Goal: Transaction & Acquisition: Purchase product/service

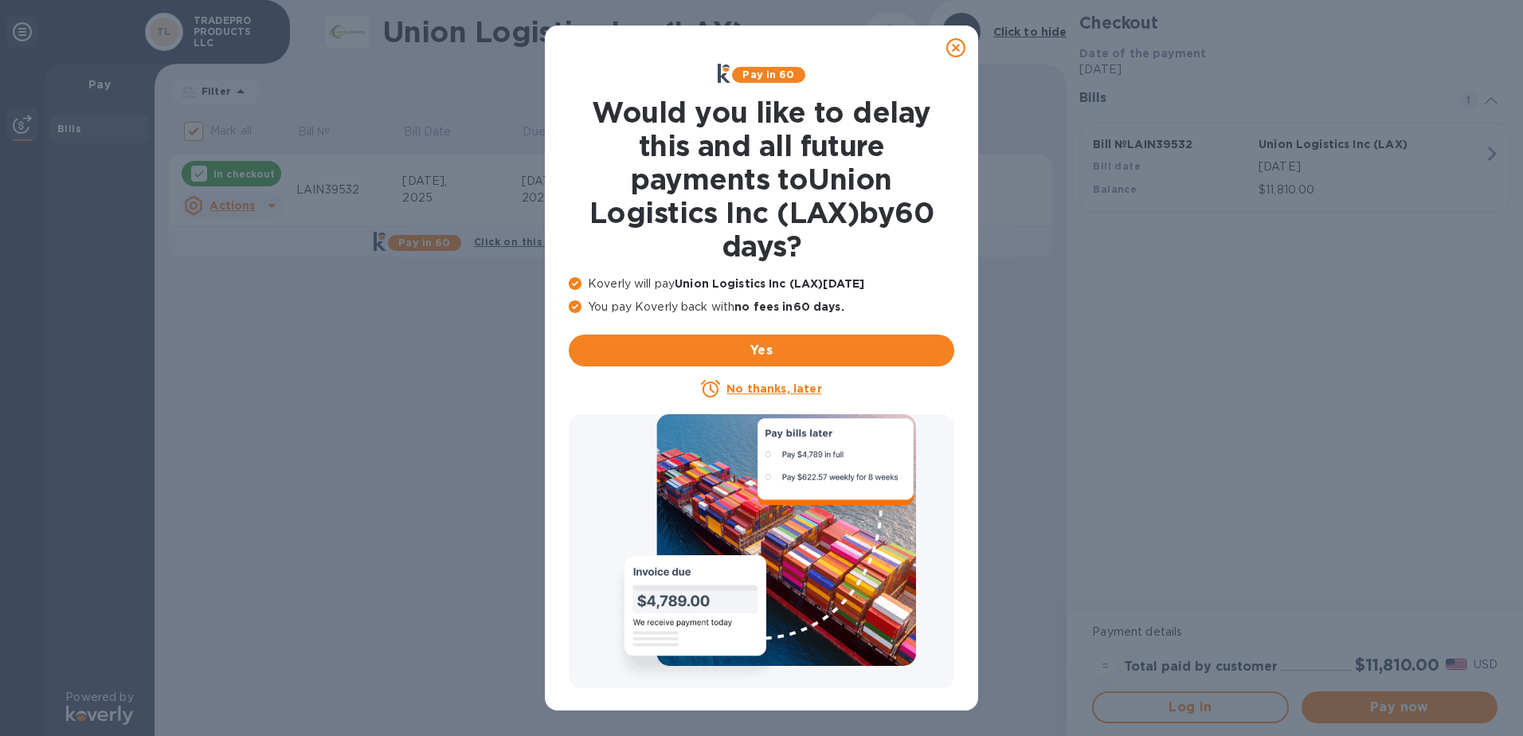
click at [959, 52] on icon at bounding box center [955, 47] width 19 height 19
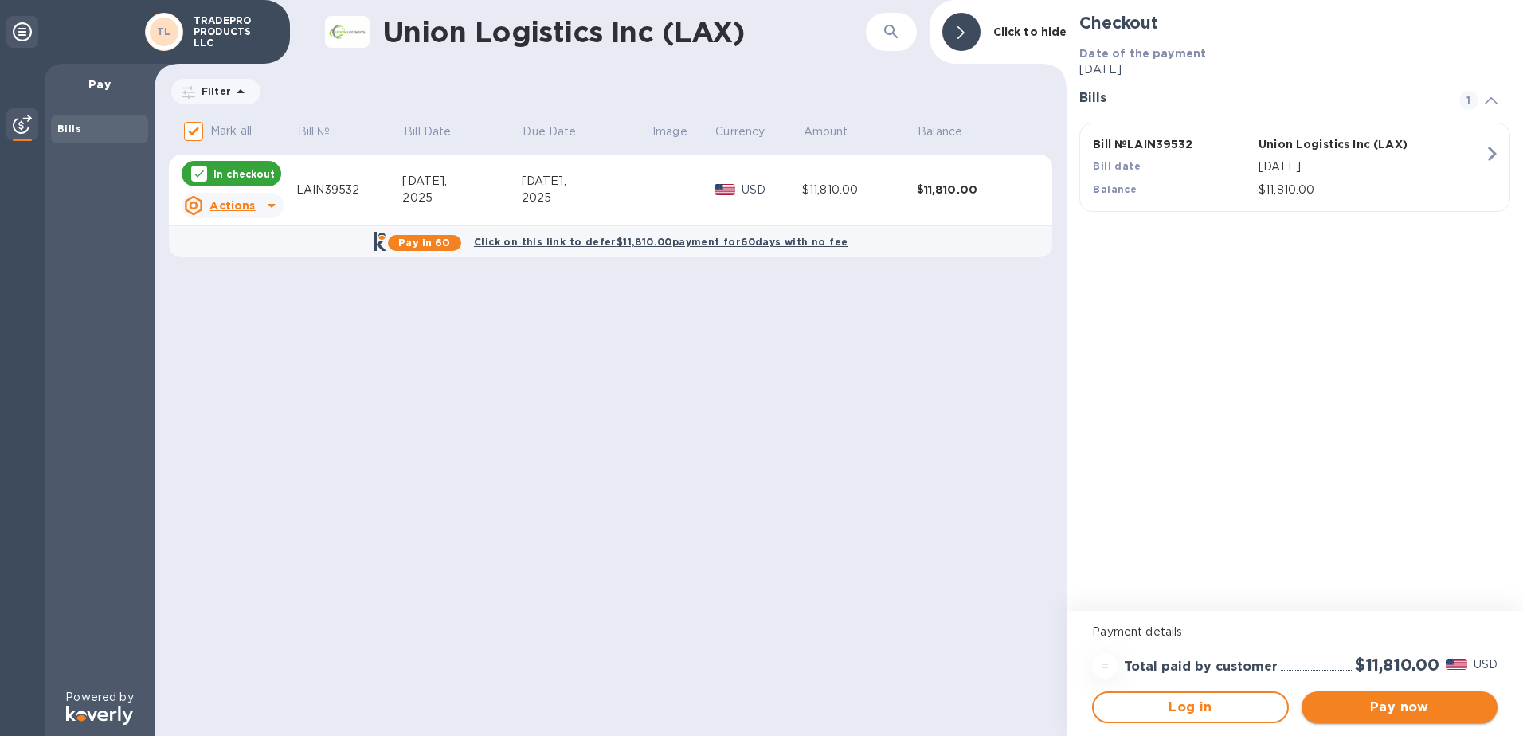
click at [1393, 703] on span "Pay now" at bounding box center [1399, 707] width 170 height 19
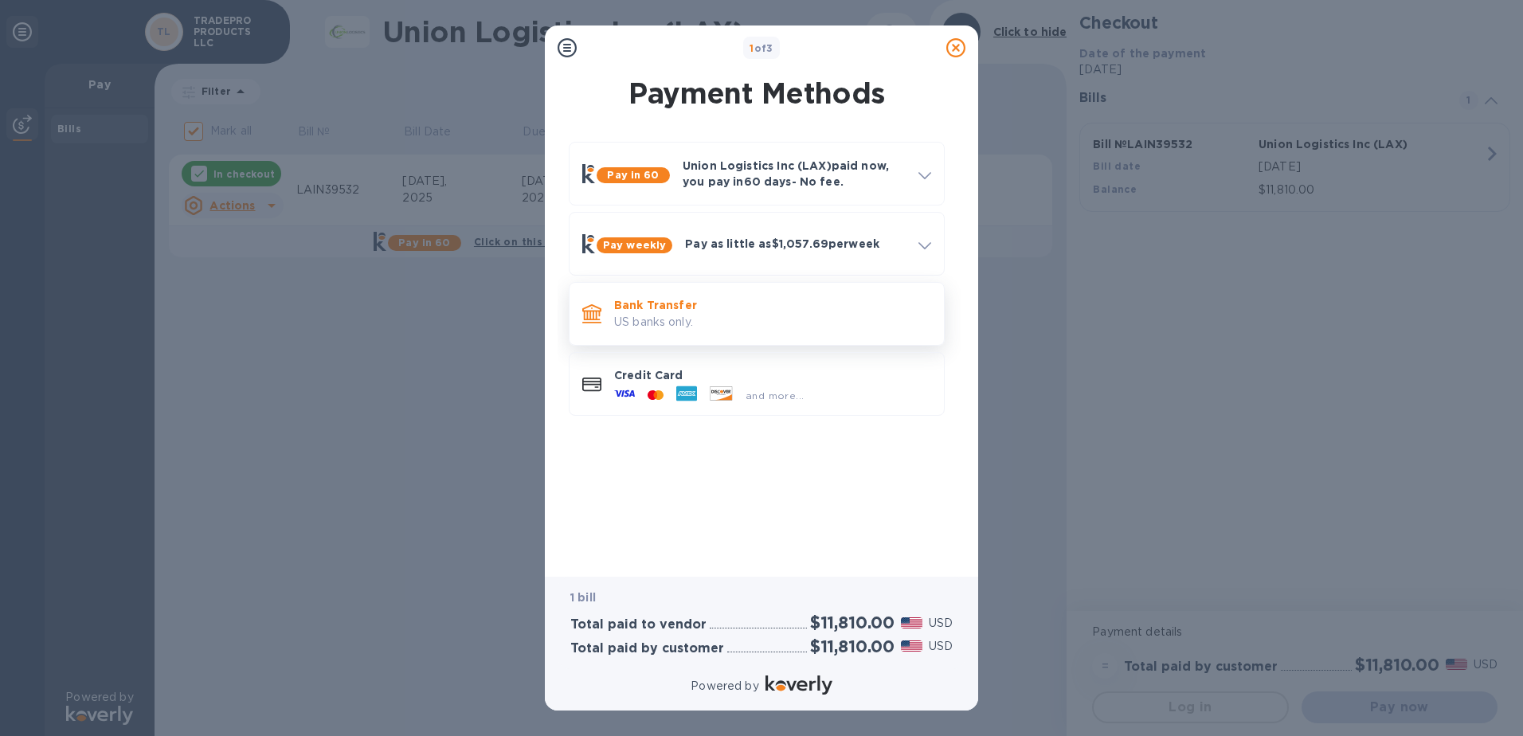
click at [691, 320] on p "US banks only." at bounding box center [772, 322] width 317 height 17
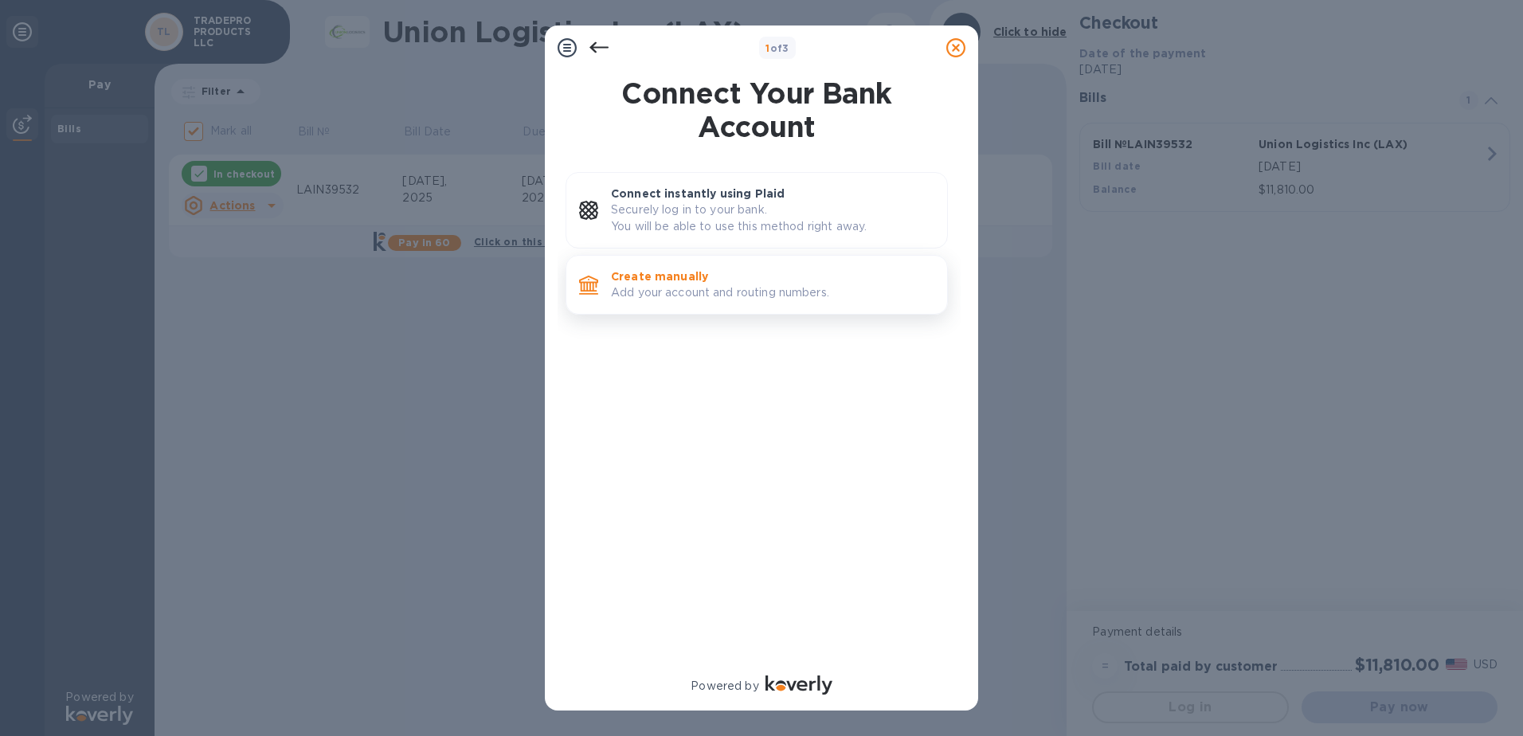
click at [765, 284] on p "Add your account and routing numbers." at bounding box center [772, 292] width 323 height 17
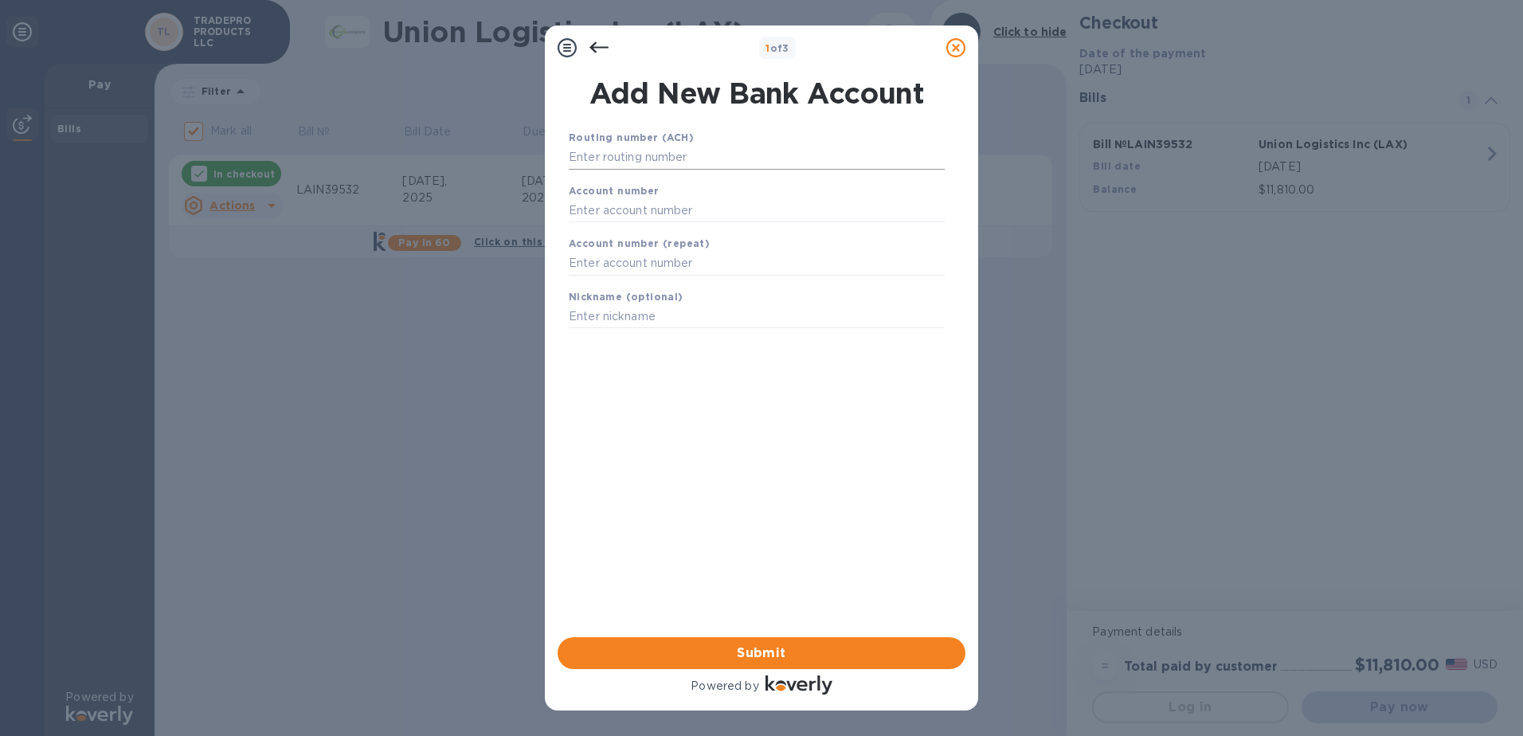
click at [668, 158] on input "text" at bounding box center [757, 158] width 376 height 24
click at [616, 156] on input "text" at bounding box center [757, 158] width 376 height 24
click at [744, 152] on input "text" at bounding box center [757, 158] width 376 height 24
paste input "267090594"
type input "267090594"
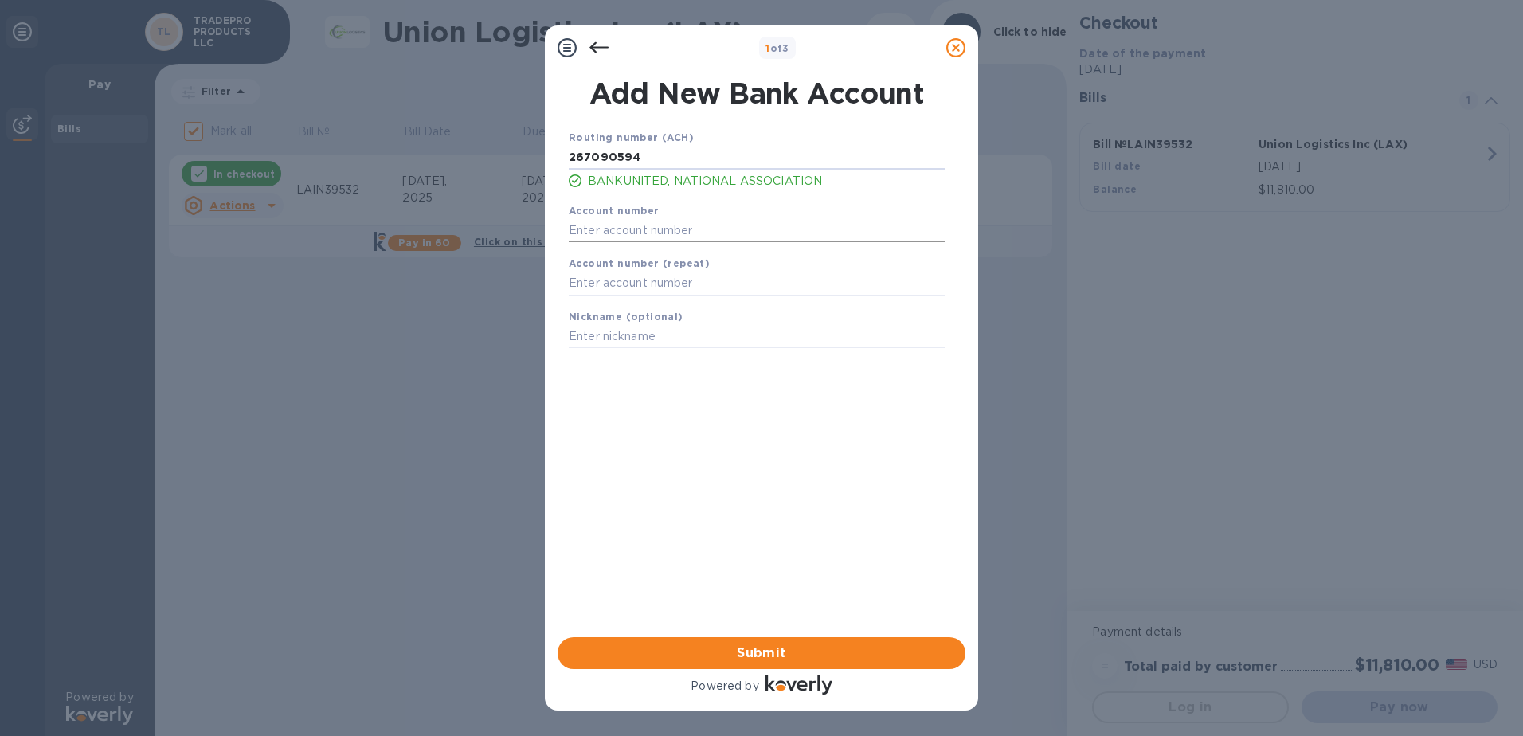
click at [655, 225] on input "text" at bounding box center [757, 230] width 376 height 24
click at [687, 220] on input "text" at bounding box center [757, 230] width 376 height 24
paste input "0709911068"
type input "0709911068"
click at [618, 288] on input "text" at bounding box center [757, 284] width 376 height 24
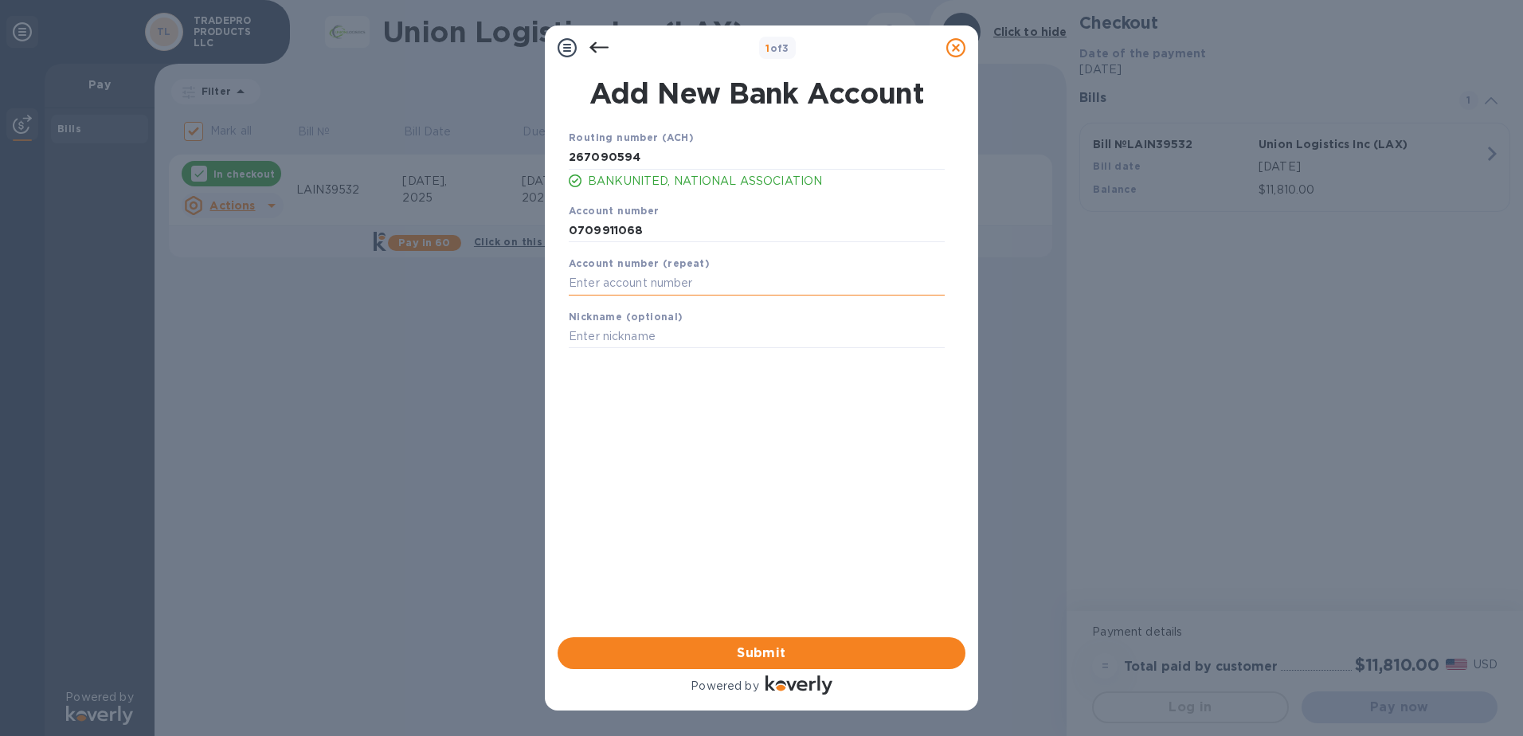
paste input "0709911068"
type input "0709911068"
click at [657, 335] on input "text" at bounding box center [757, 337] width 376 height 24
type input "TRADEPRO"
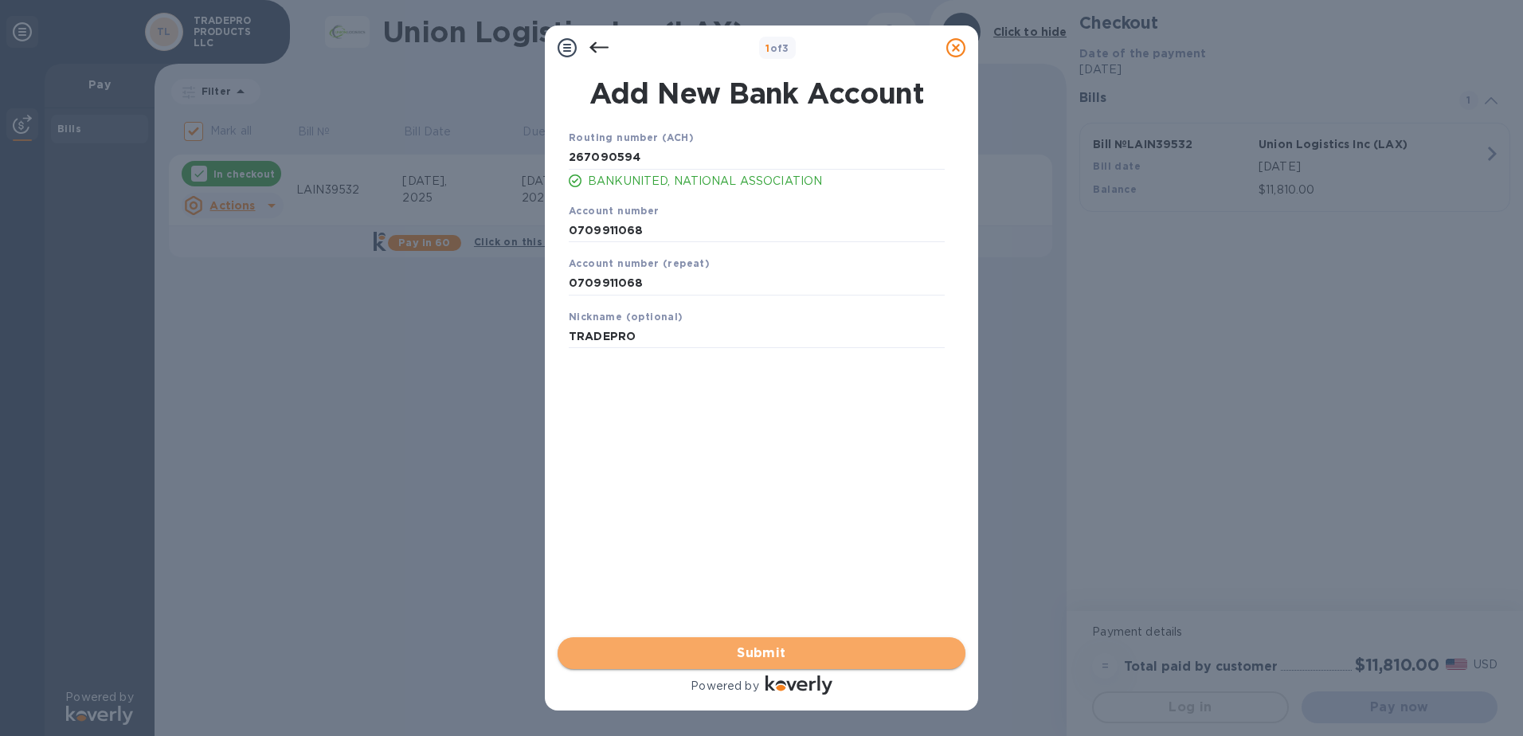
click at [773, 647] on span "Submit" at bounding box center [761, 653] width 382 height 19
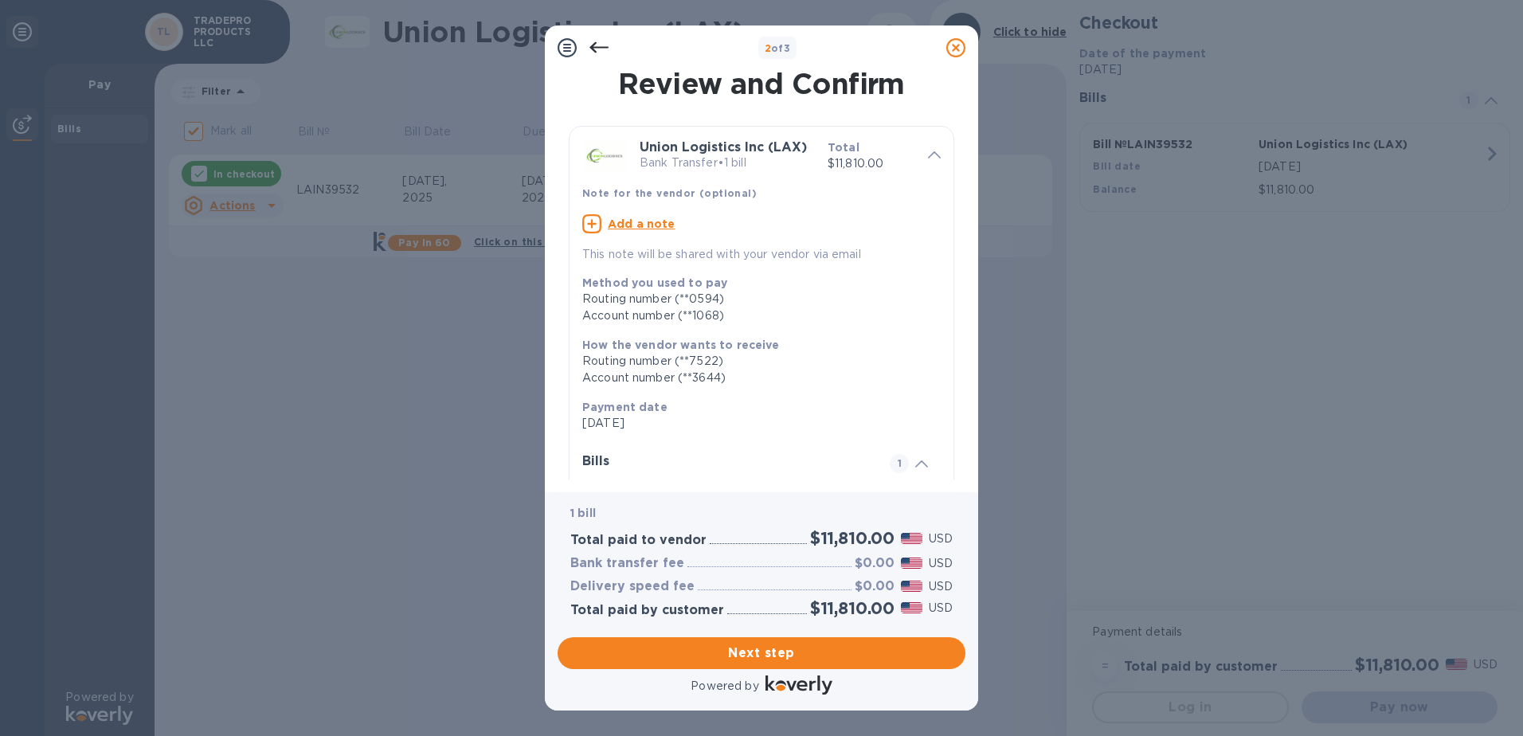
scroll to position [152, 0]
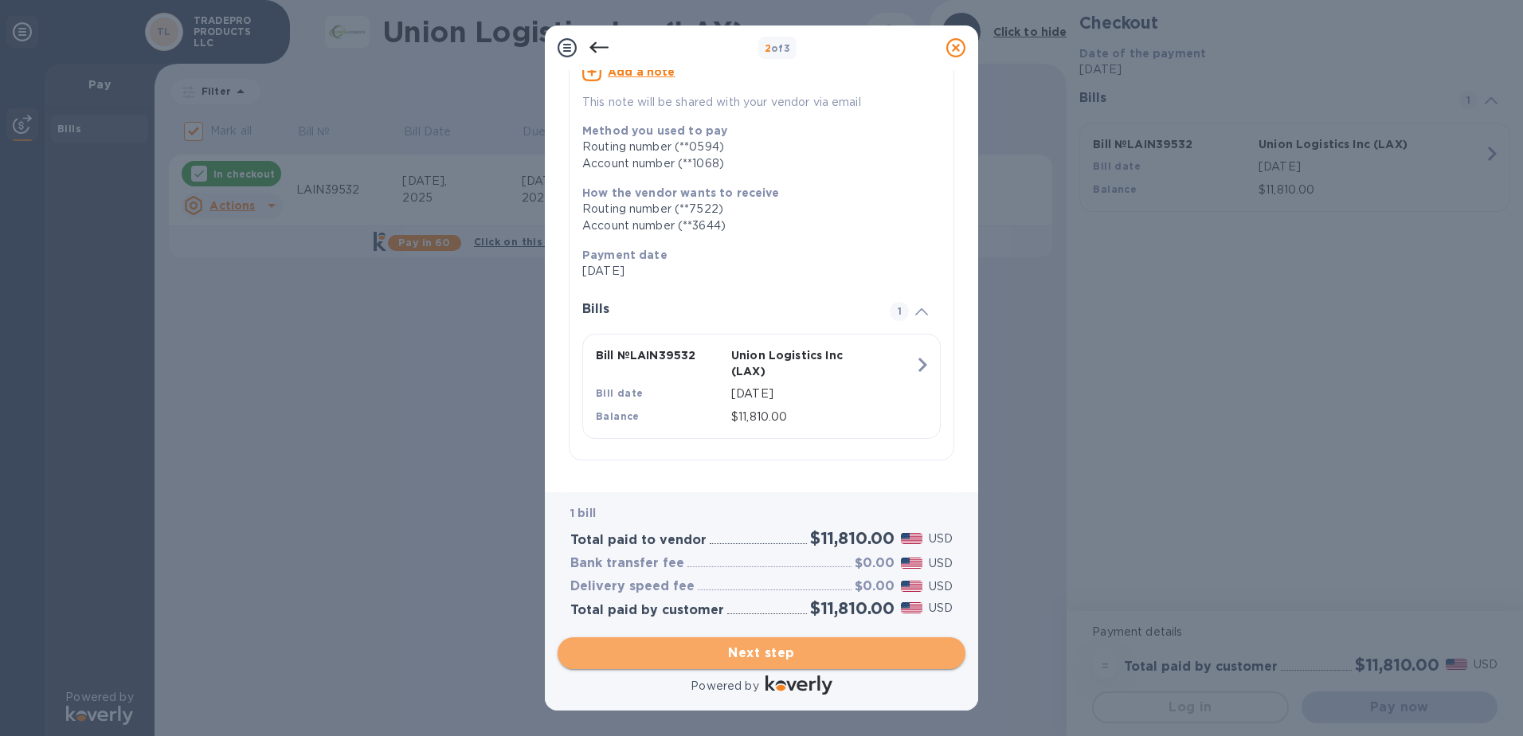
click at [765, 644] on span "Next step" at bounding box center [761, 653] width 382 height 19
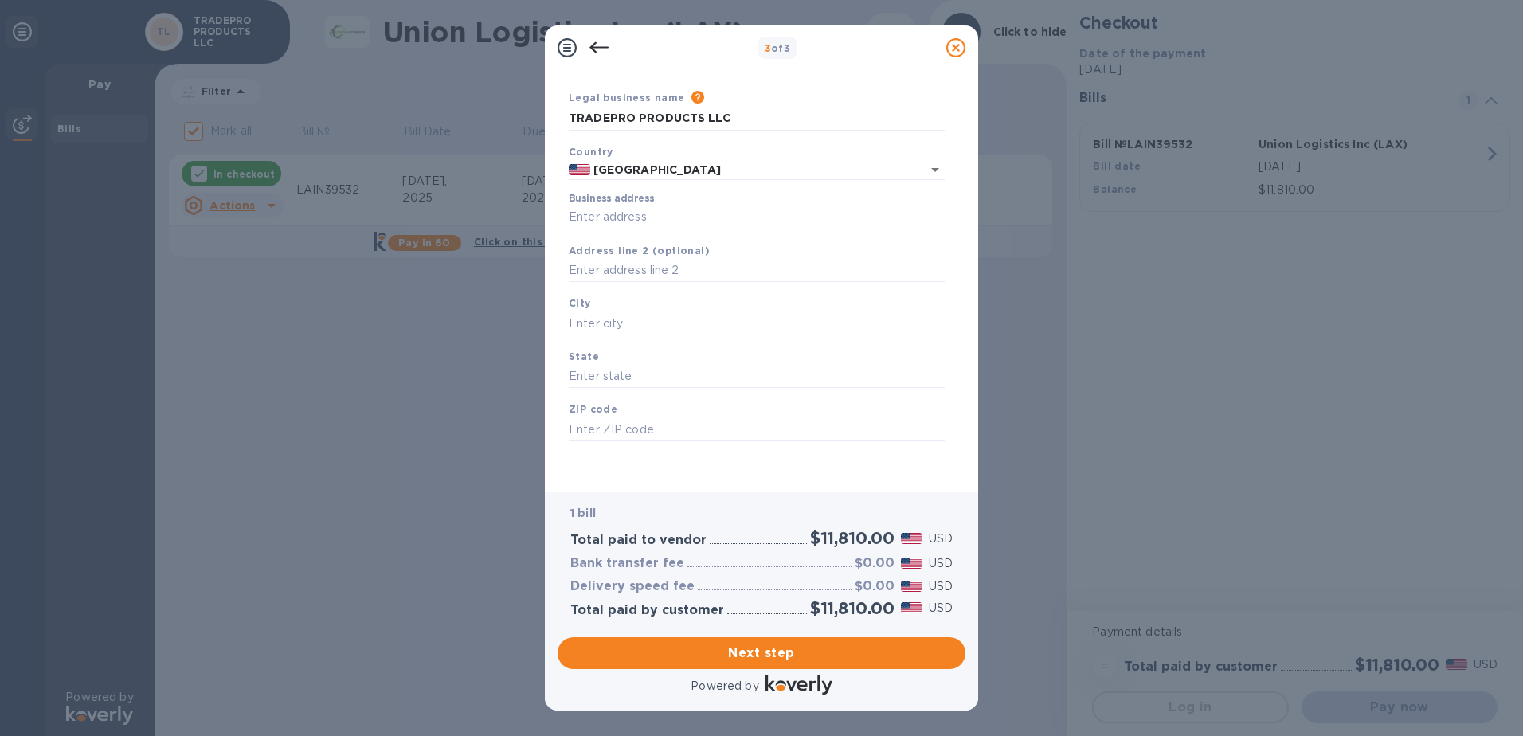
scroll to position [0, 0]
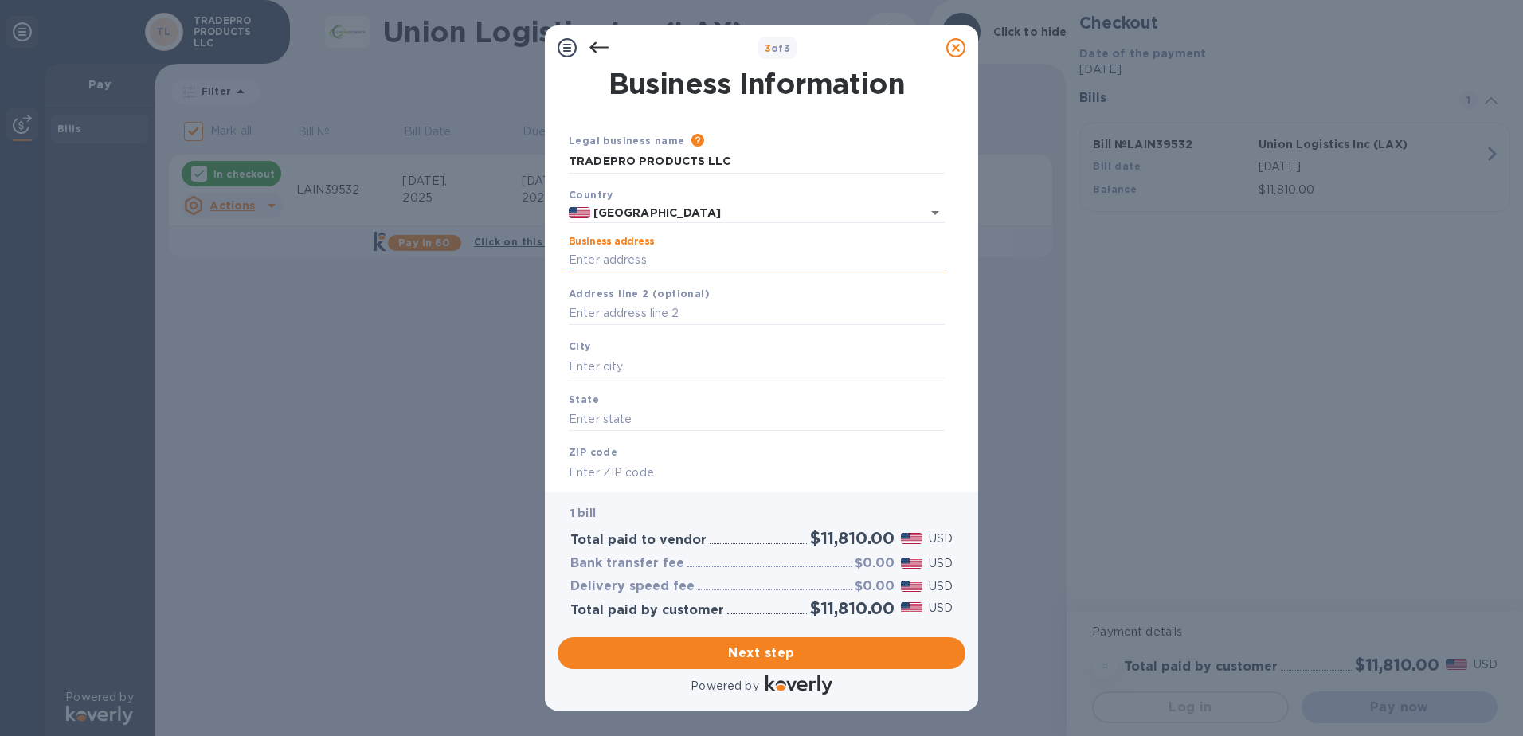
click at [648, 259] on input "Business address" at bounding box center [757, 261] width 376 height 24
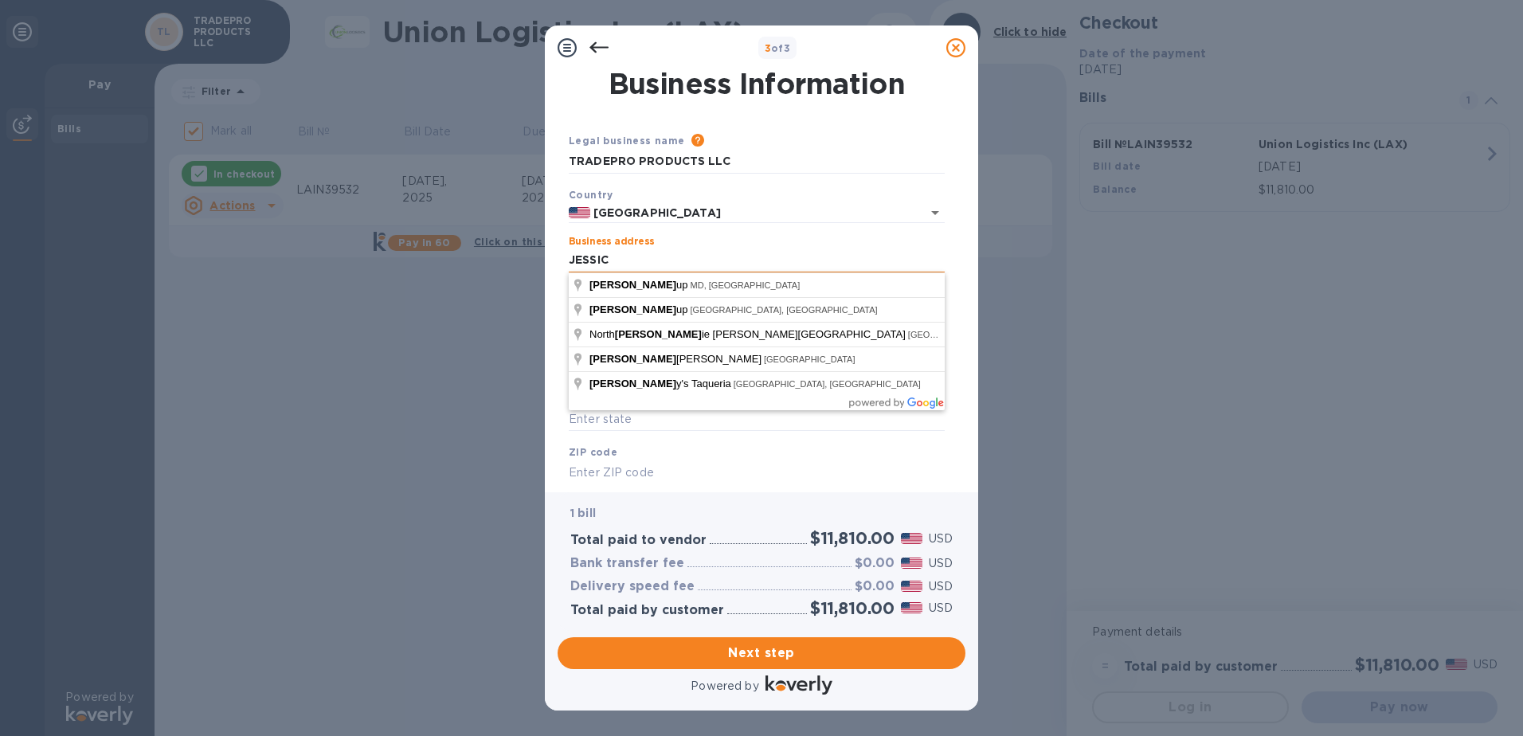
type input "JESSICA"
click at [682, 257] on input "JESSICA" at bounding box center [757, 261] width 376 height 24
drag, startPoint x: 665, startPoint y: 260, endPoint x: 562, endPoint y: 251, distance: 103.1
click at [562, 251] on div "Business address JESSICA" at bounding box center [756, 253] width 389 height 49
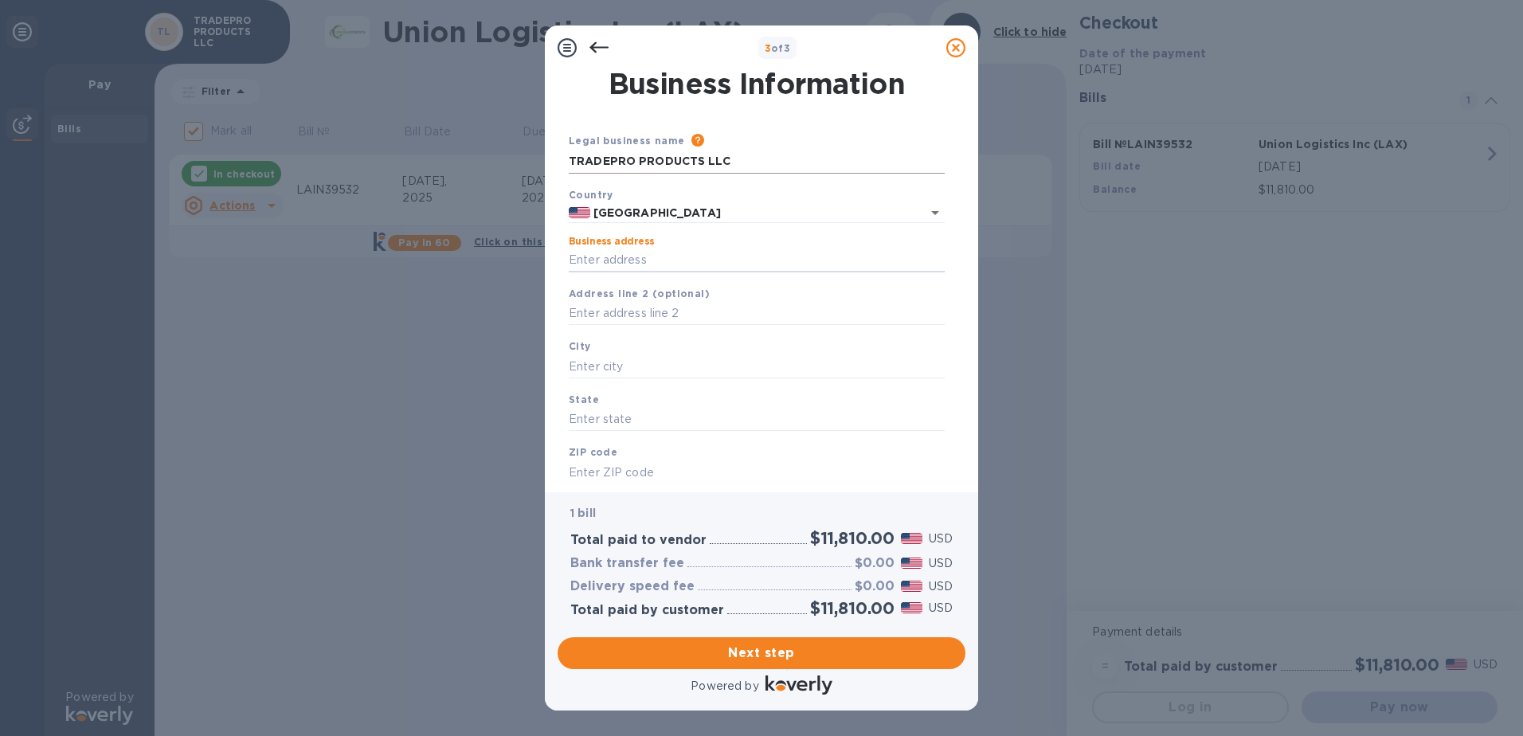
click at [630, 164] on input "TRADEPRO PRODUCTS LLC" at bounding box center [757, 162] width 376 height 24
click at [592, 51] on icon at bounding box center [598, 47] width 19 height 19
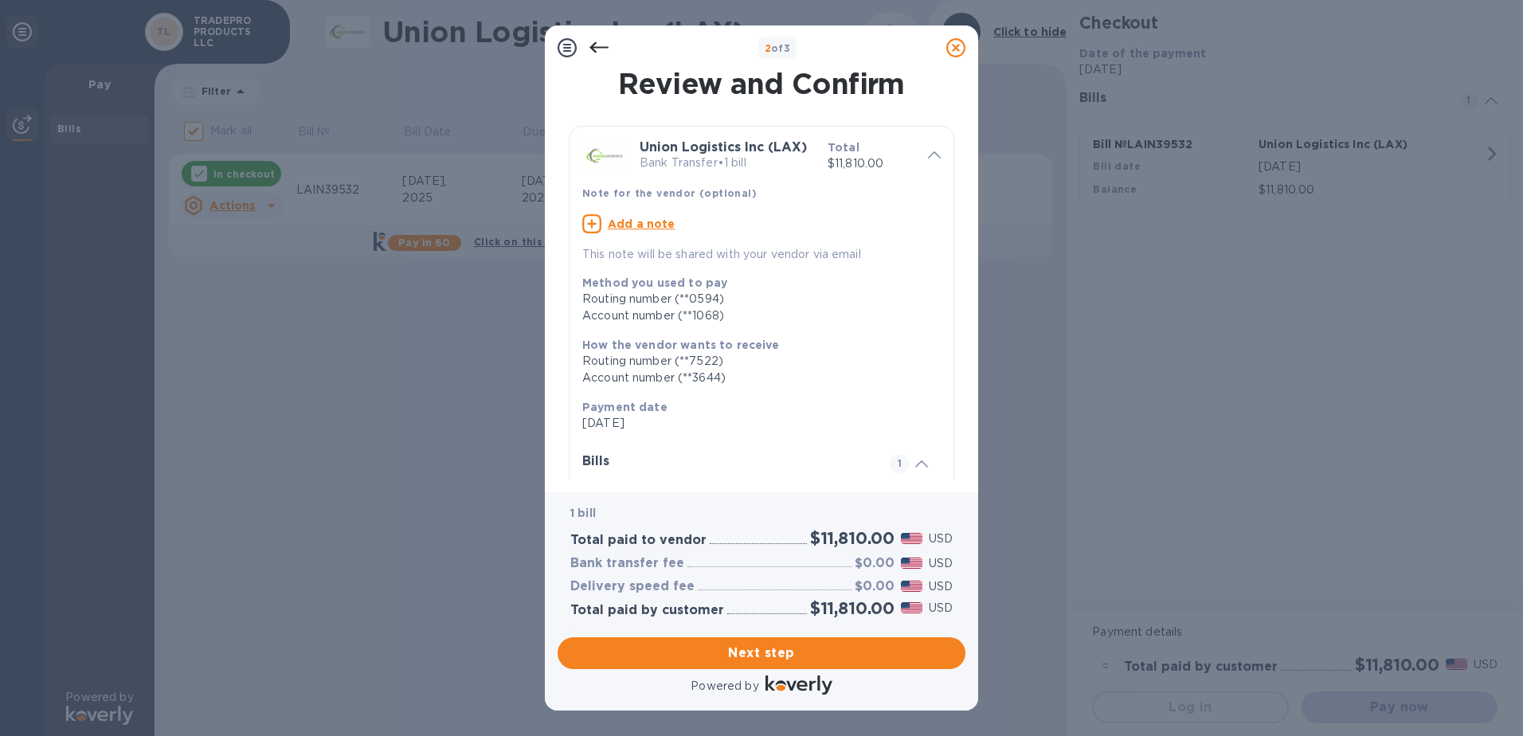
click at [602, 48] on icon at bounding box center [598, 47] width 19 height 11
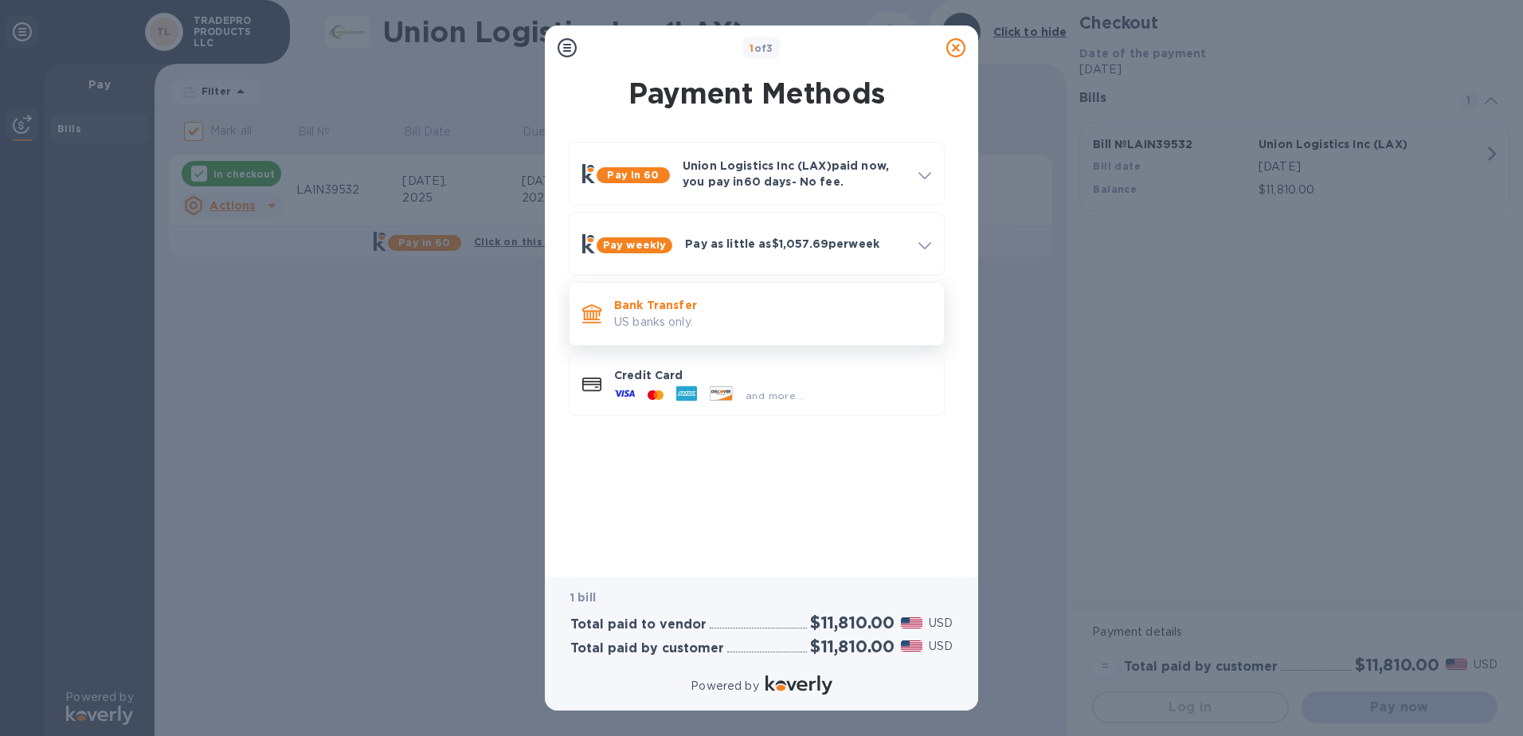
click at [671, 321] on p "US banks only." at bounding box center [772, 322] width 317 height 17
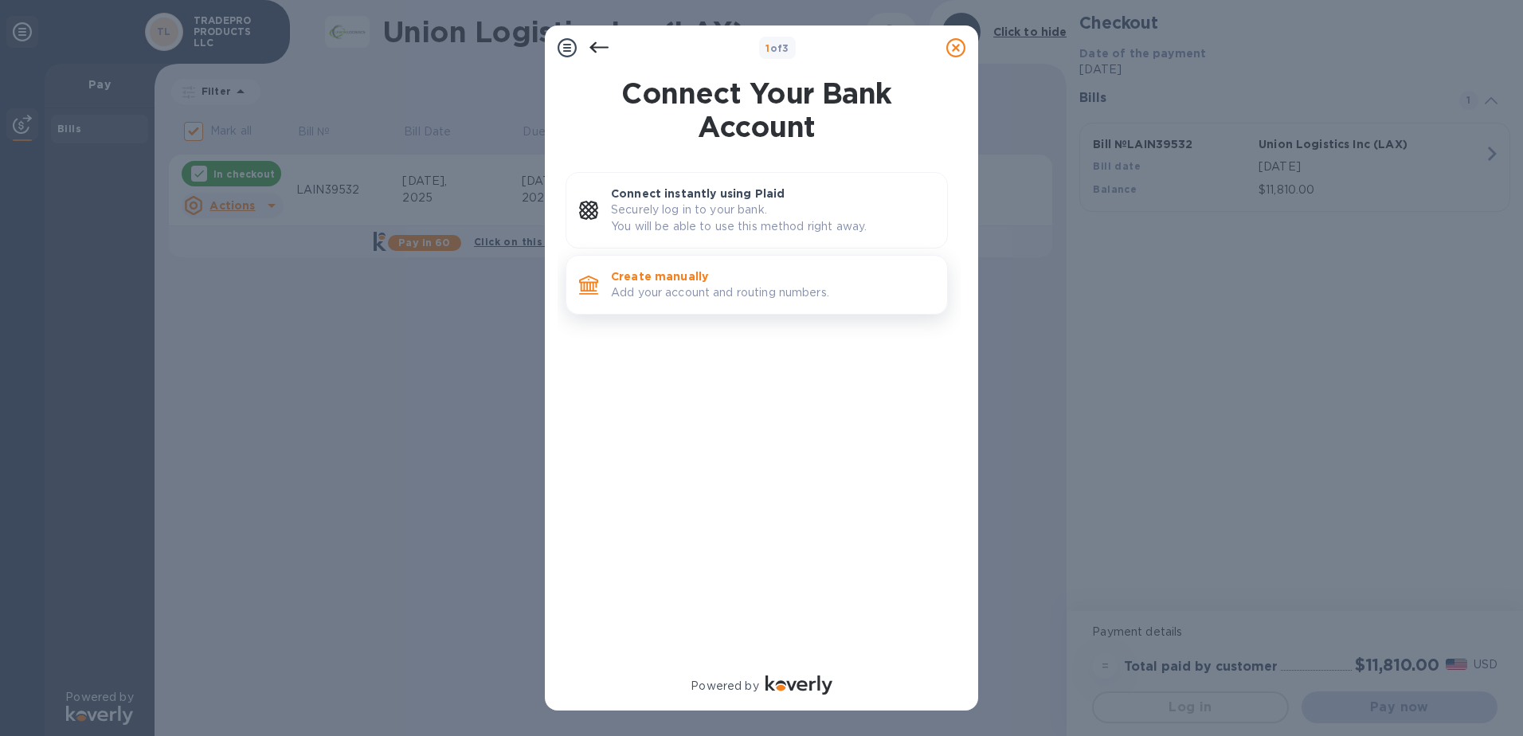
click at [664, 284] on p "Create manually" at bounding box center [772, 276] width 323 height 16
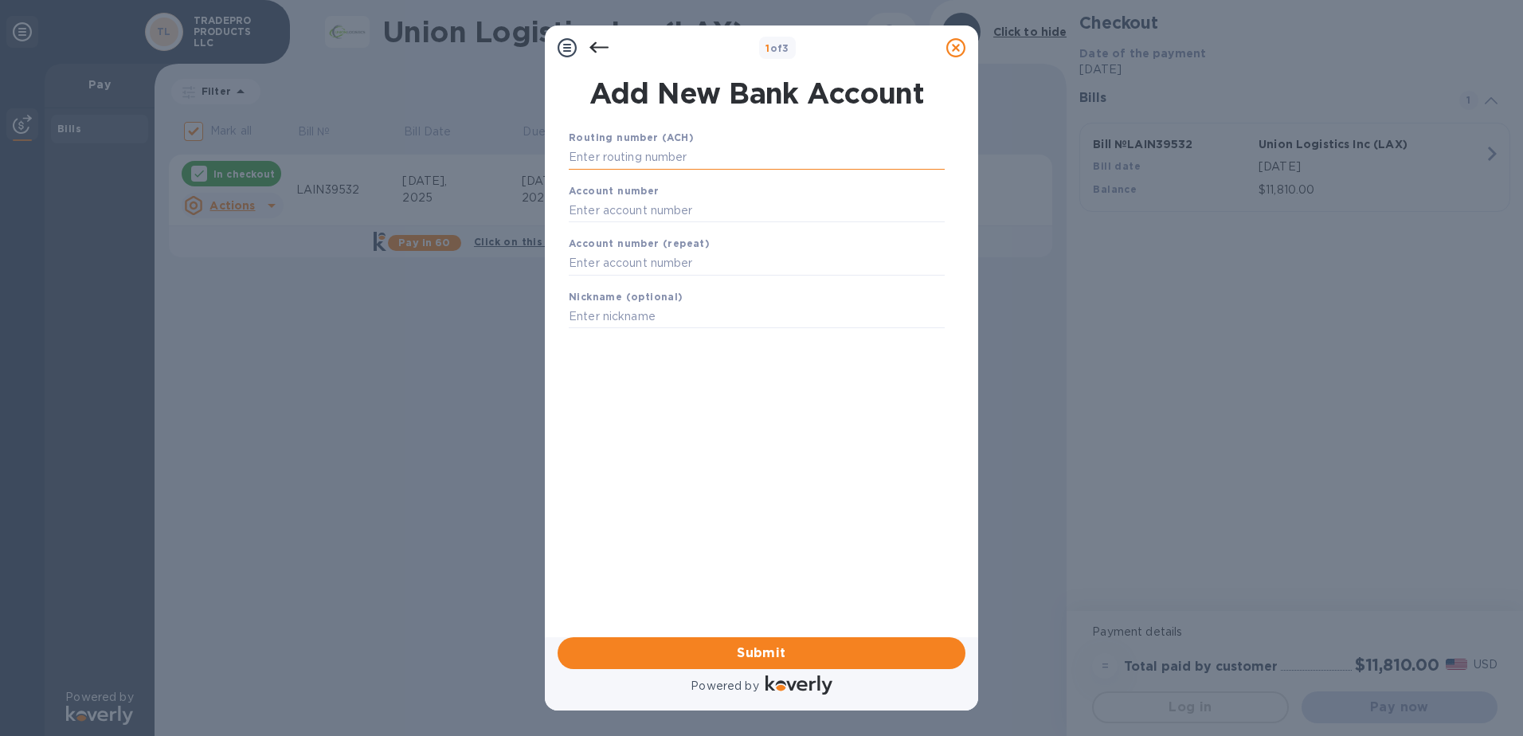
click at [644, 153] on input "text" at bounding box center [757, 158] width 376 height 24
click at [626, 208] on input "text" at bounding box center [757, 210] width 376 height 24
paste input "0709911068"
type input "0709911068"
click at [628, 256] on input "text" at bounding box center [757, 264] width 376 height 24
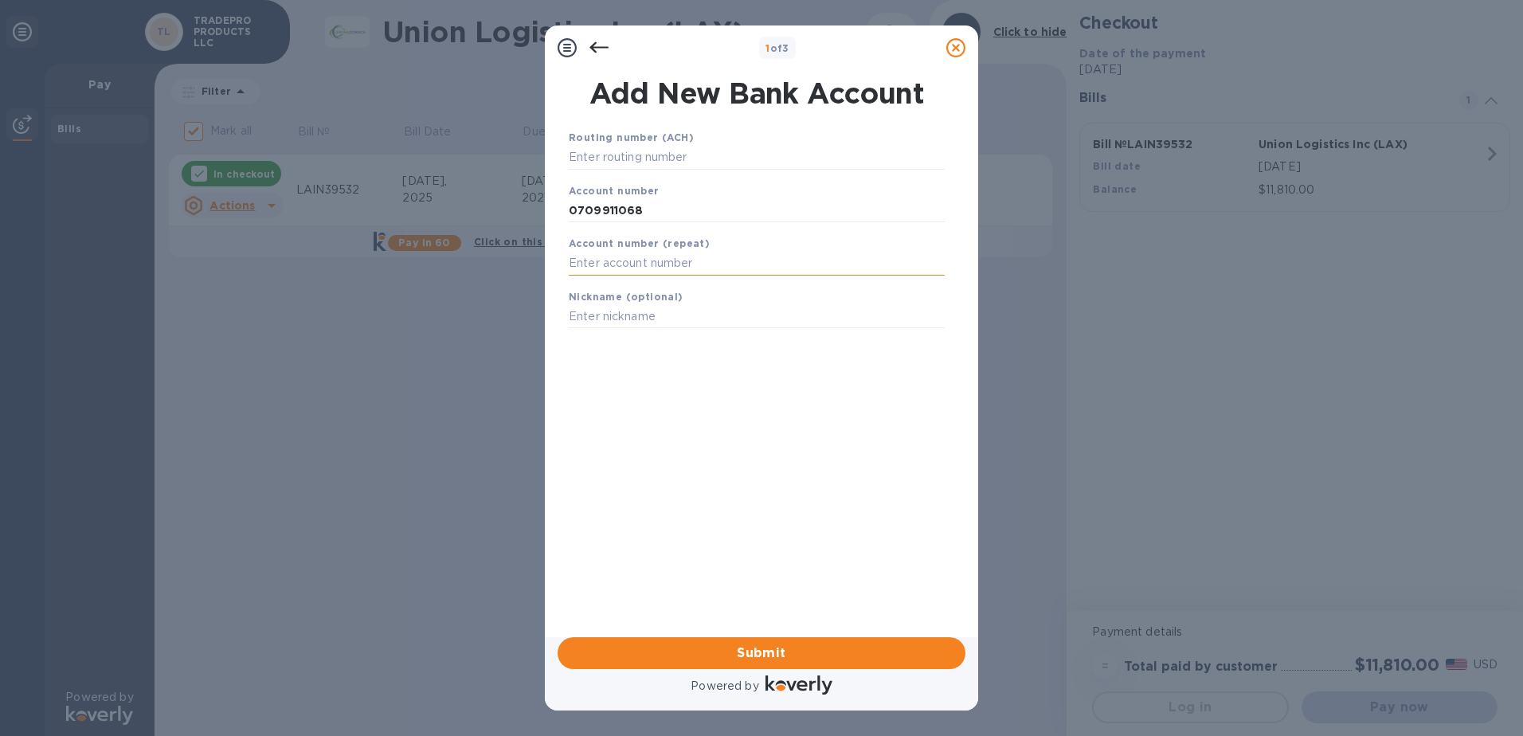
paste input "0709911068"
type input "0709911068"
click at [703, 166] on input "text" at bounding box center [757, 158] width 376 height 24
paste input "267090594"
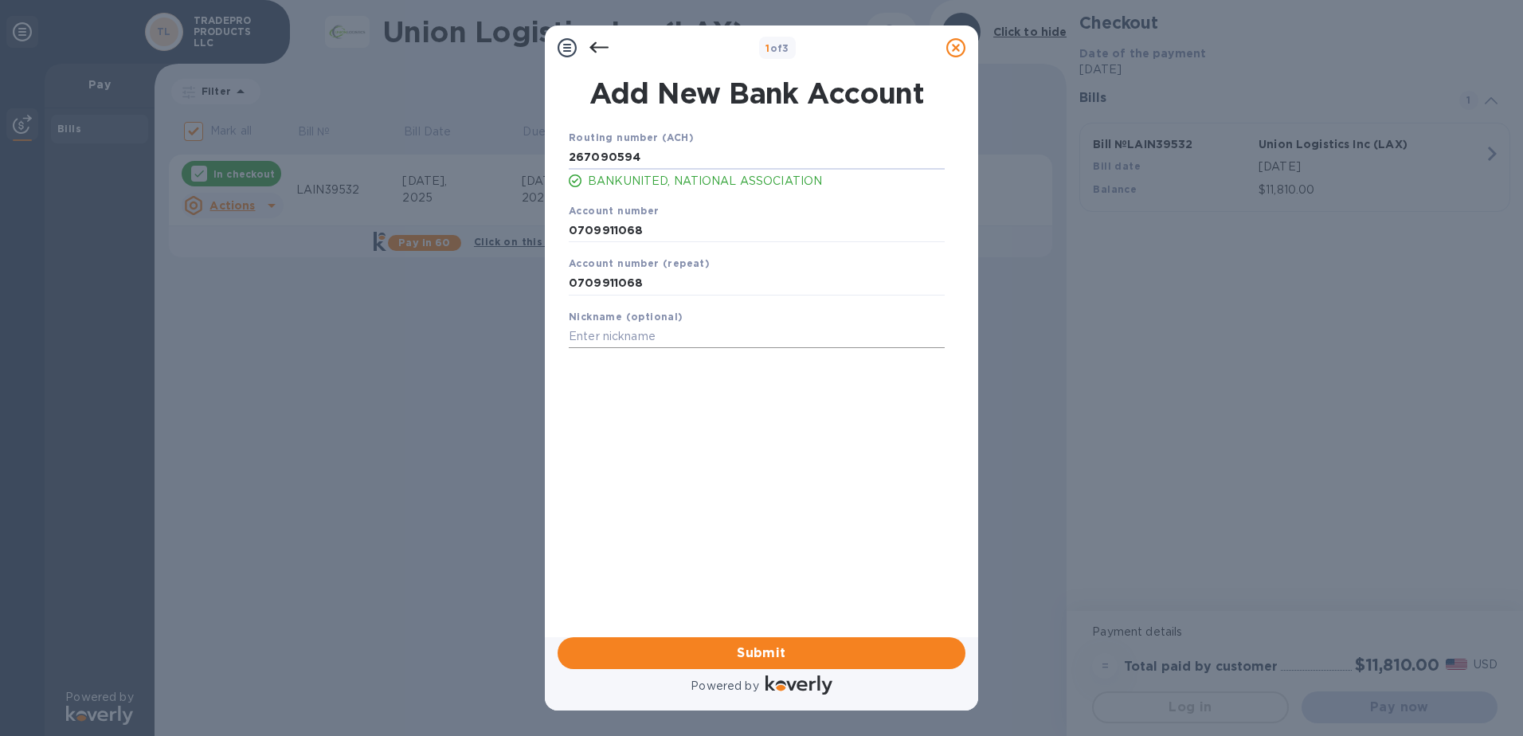
type input "267090594"
click at [616, 340] on input "text" at bounding box center [757, 337] width 376 height 24
type input "TRADEPRO"
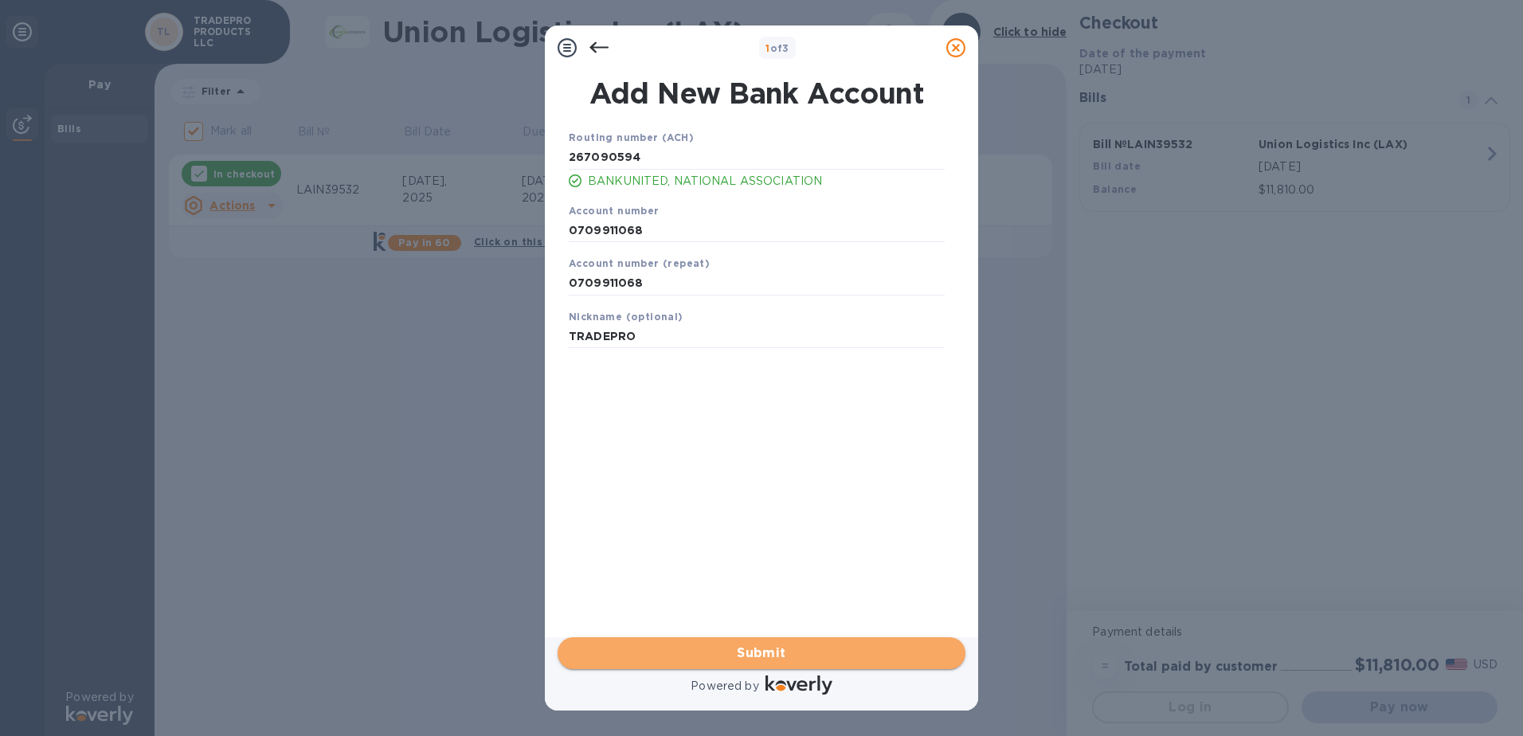
click at [786, 648] on span "Submit" at bounding box center [761, 653] width 382 height 19
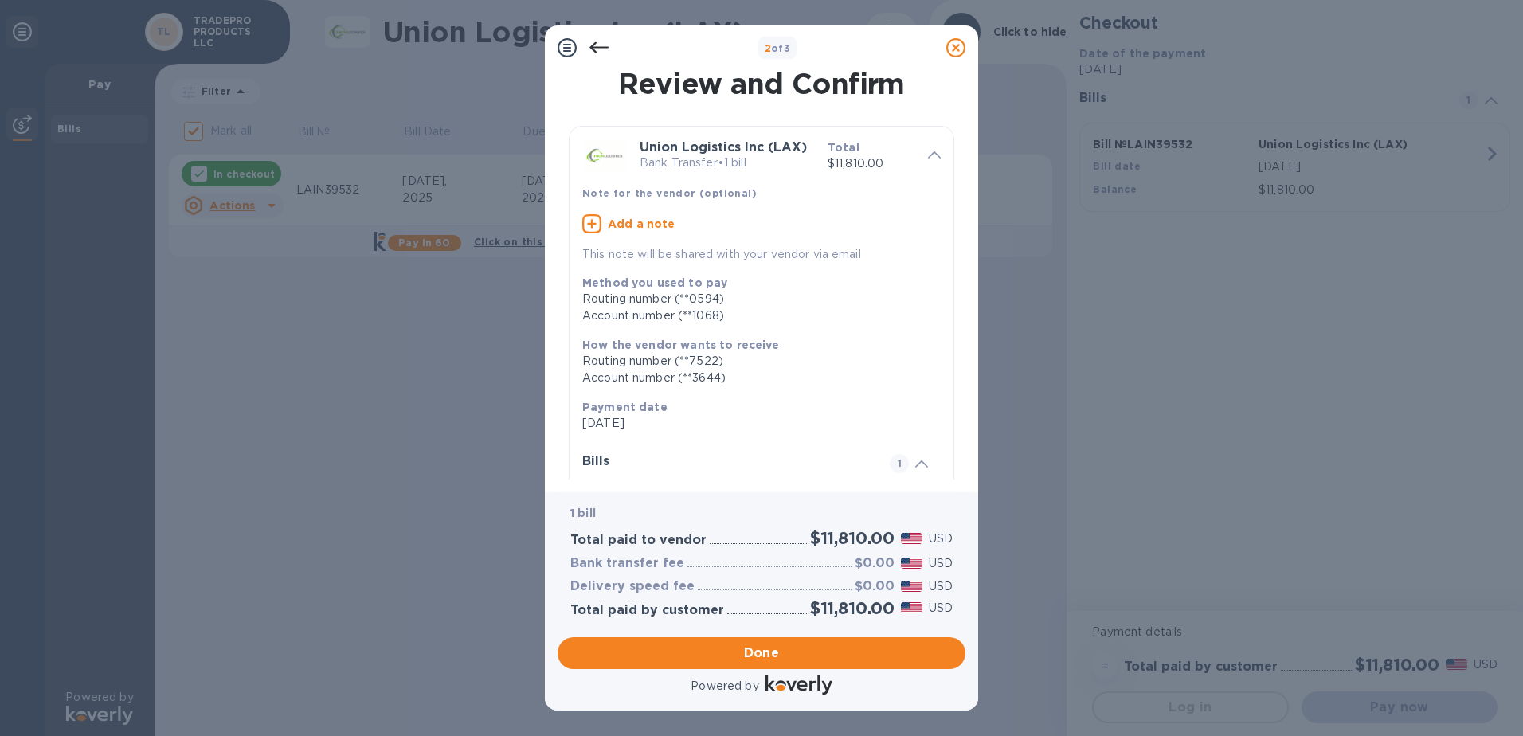
scroll to position [152, 0]
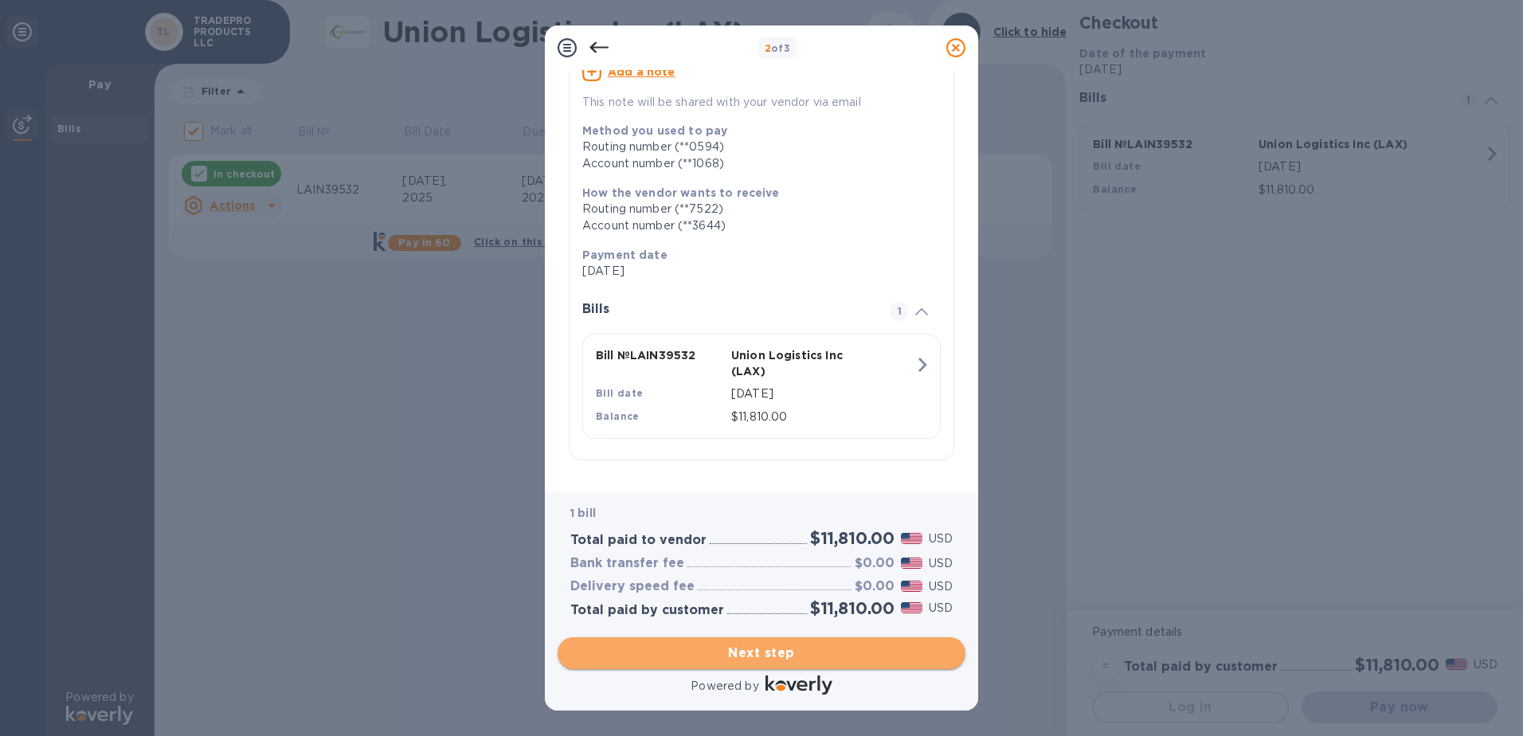
click at [803, 656] on span "Next step" at bounding box center [761, 653] width 382 height 19
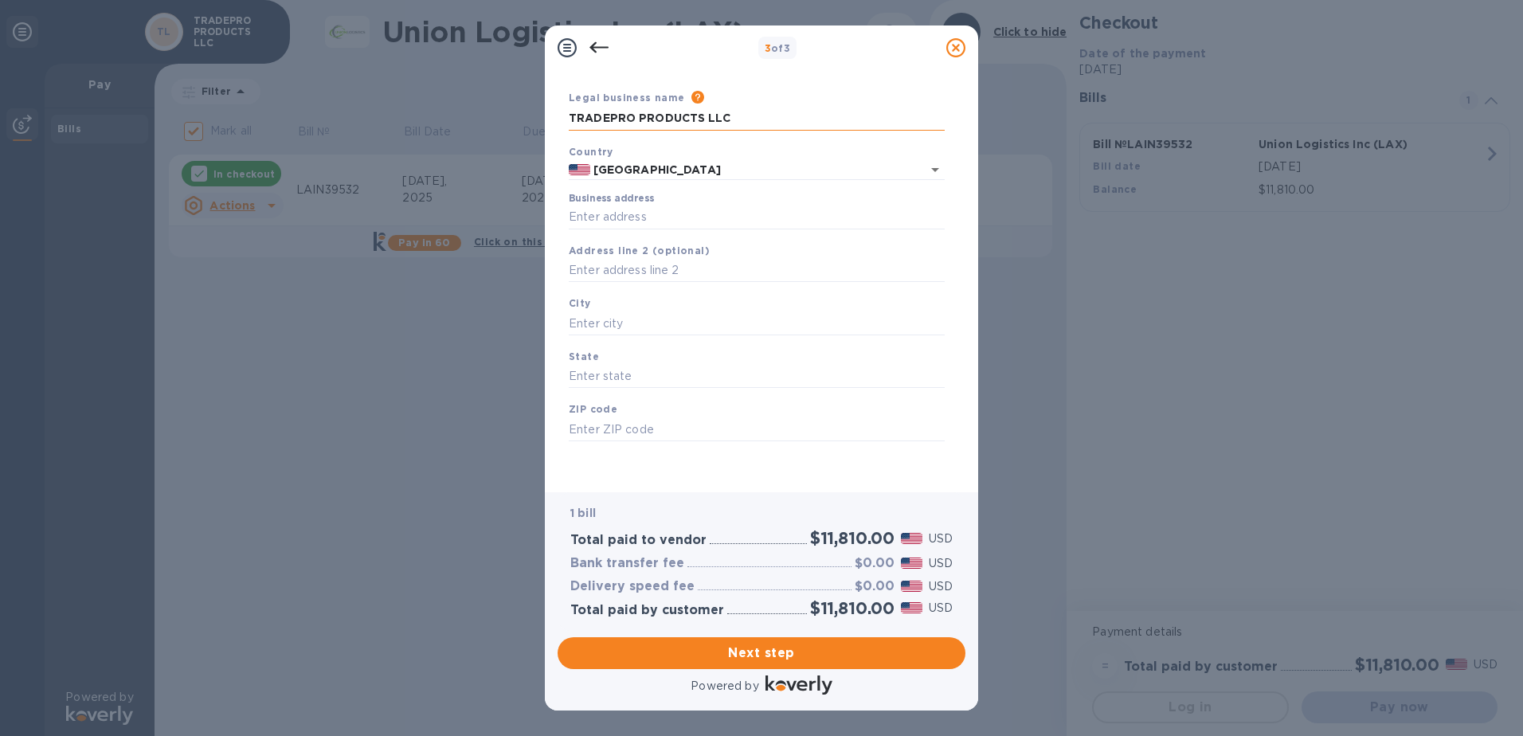
click at [674, 119] on input "TRADEPRO PRODUCTS LLC" at bounding box center [757, 119] width 376 height 24
type input "TRADEPRO"
click at [642, 207] on input "Business address" at bounding box center [757, 217] width 376 height 24
type input "1810 Northeast 144th Street"
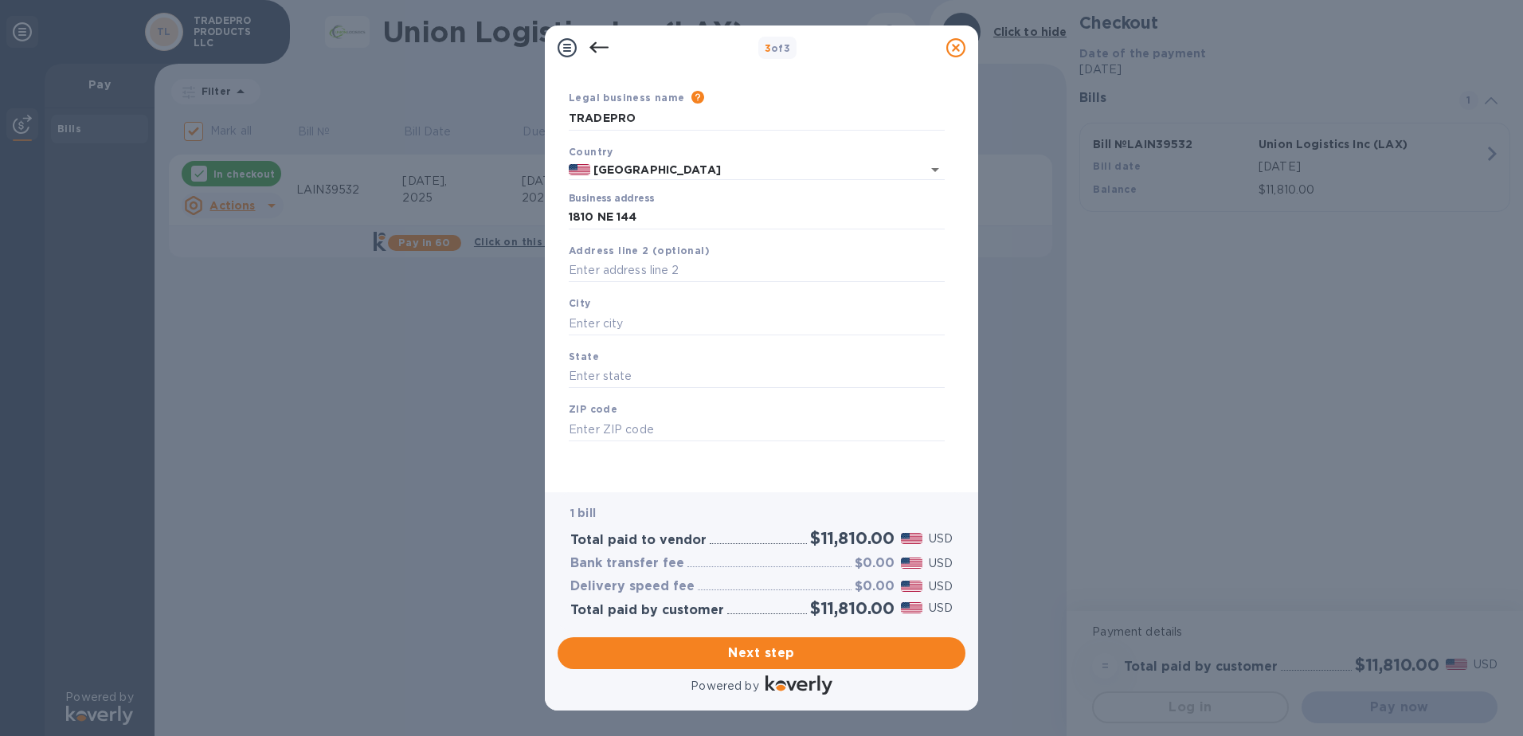
type input "North Miami"
type input "FL"
type input "33181"
click at [613, 268] on input "text" at bounding box center [757, 271] width 376 height 24
type input "100"
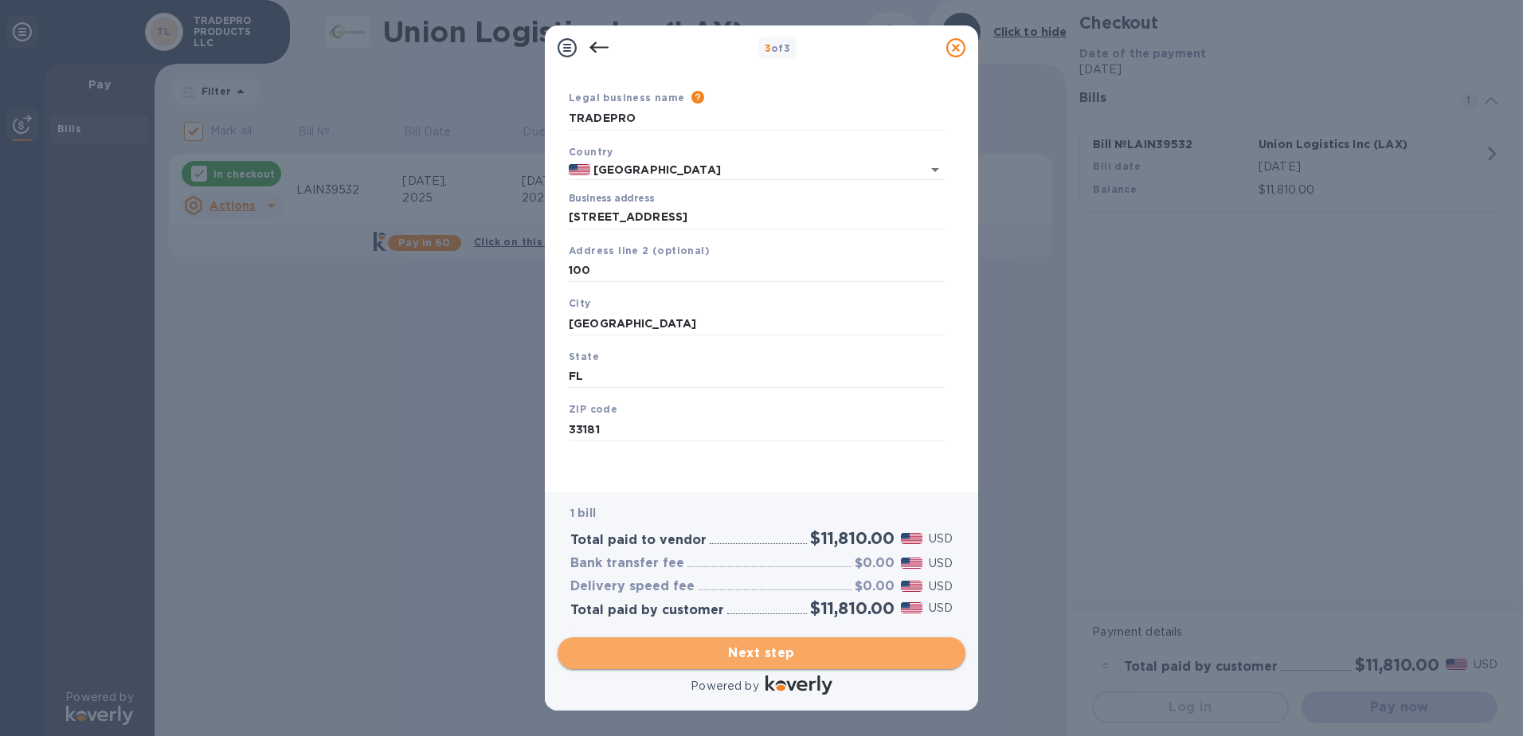
click at [777, 650] on span "Next step" at bounding box center [761, 653] width 382 height 19
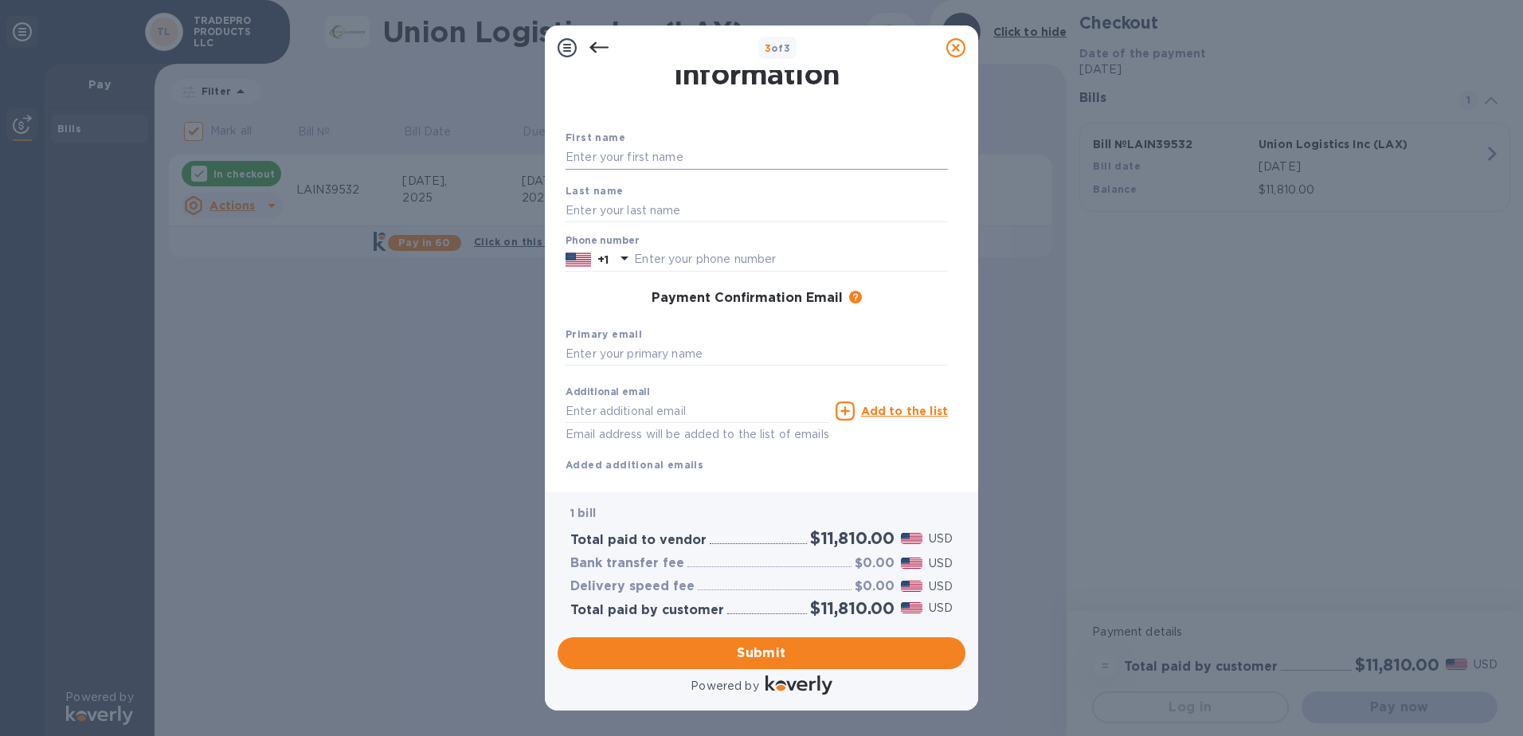
click at [616, 155] on input "text" at bounding box center [757, 158] width 382 height 24
type input "JESSICA"
type input "MACHADO"
type input "3058922800"
click at [646, 346] on input "text" at bounding box center [757, 354] width 382 height 24
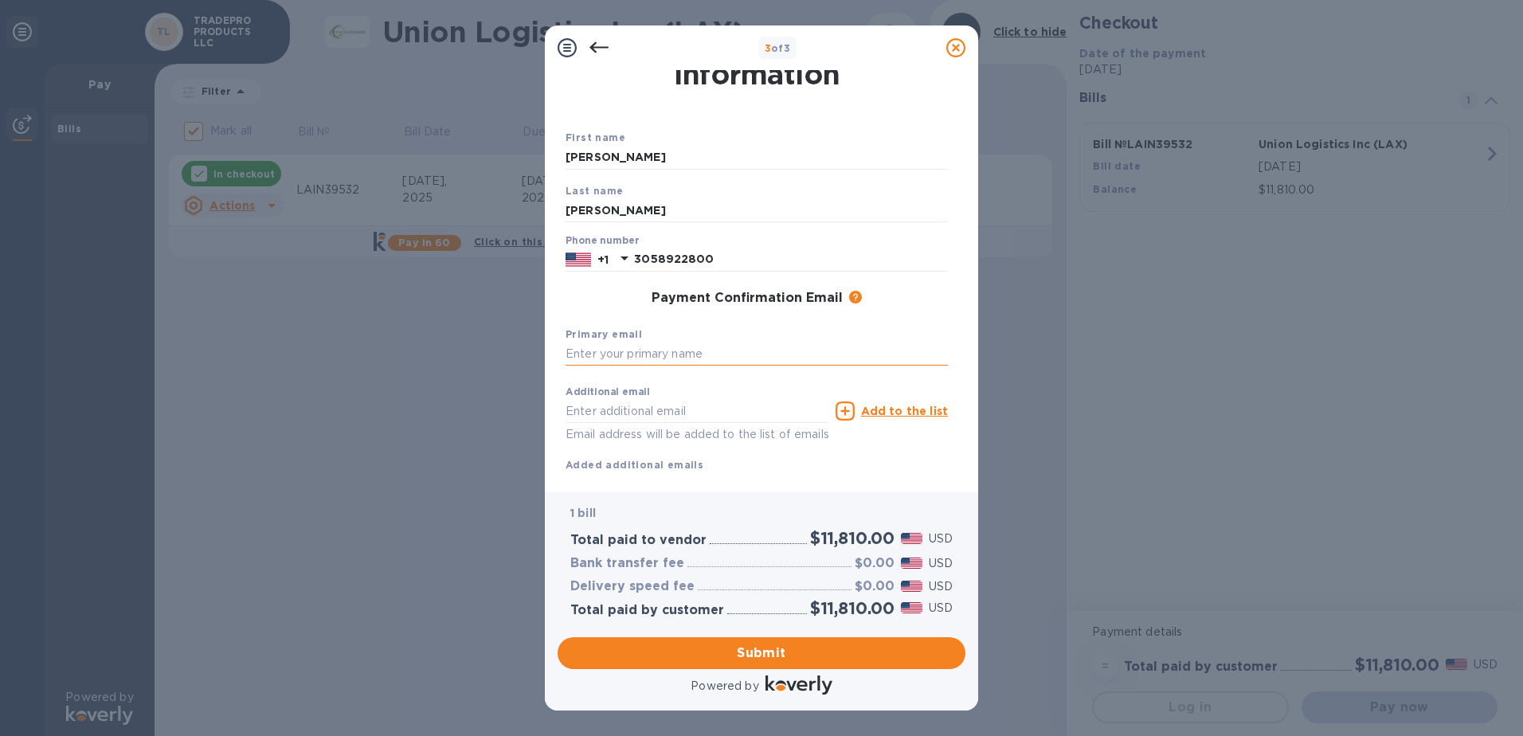
type input "jessica@tradepro.com"
click at [665, 413] on input "text" at bounding box center [698, 411] width 264 height 24
drag, startPoint x: 851, startPoint y: 158, endPoint x: 836, endPoint y: 163, distance: 15.9
click at [851, 158] on input "JESSICA" at bounding box center [757, 158] width 382 height 24
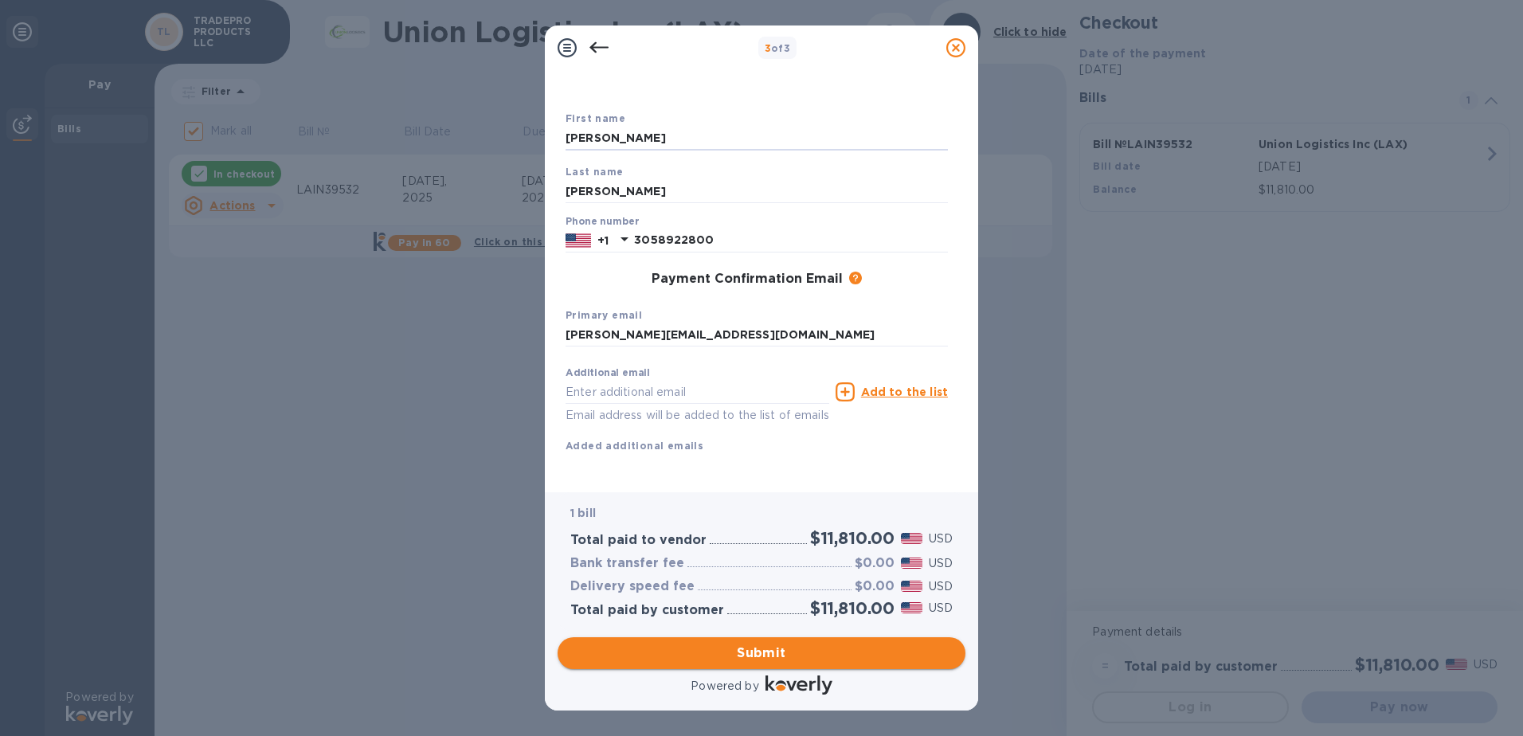
click at [811, 638] on button "Submit" at bounding box center [762, 653] width 408 height 32
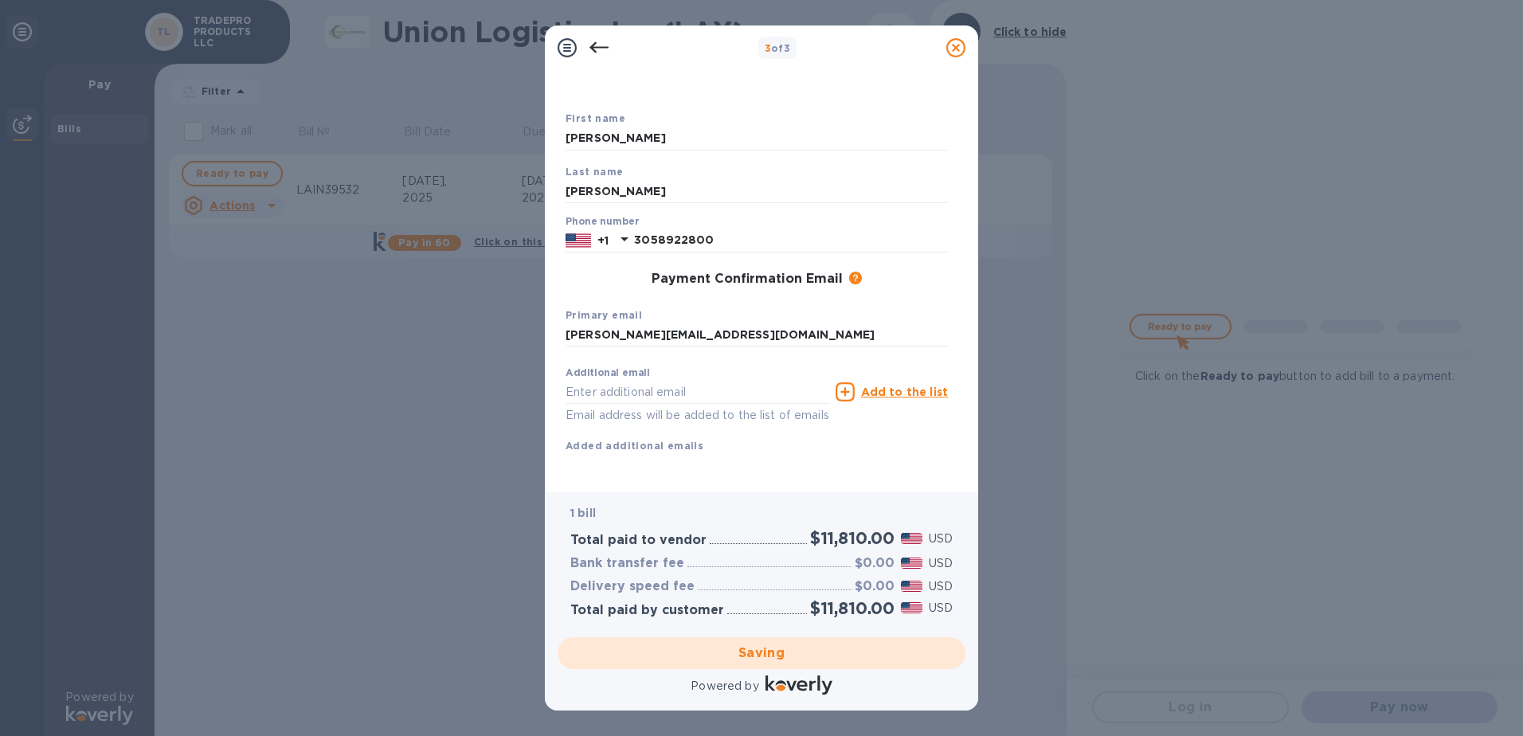
checkbox input "false"
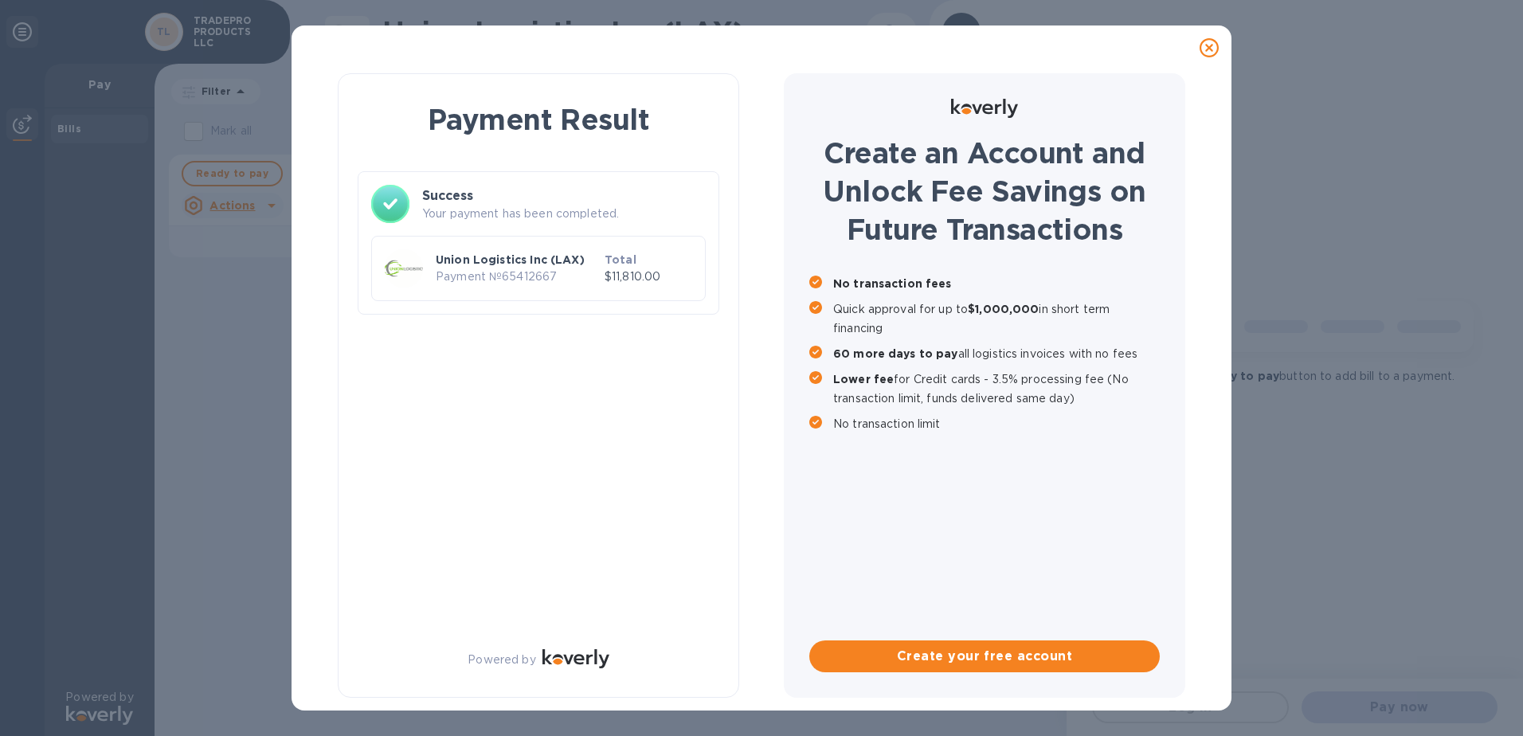
scroll to position [0, 0]
